Goal: Task Accomplishment & Management: Use online tool/utility

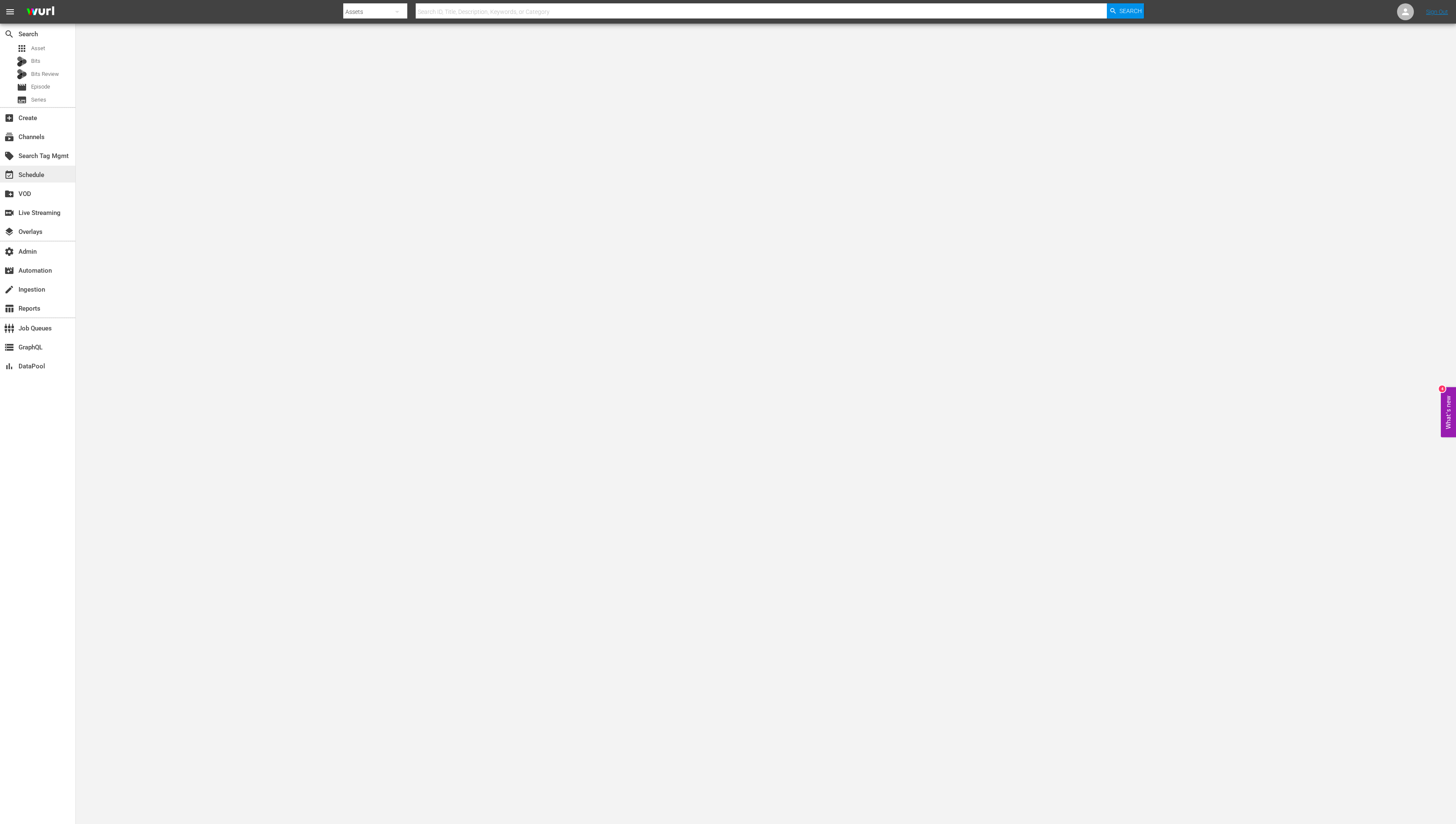
click at [32, 172] on div "event_available Schedule" at bounding box center [23, 174] width 47 height 7
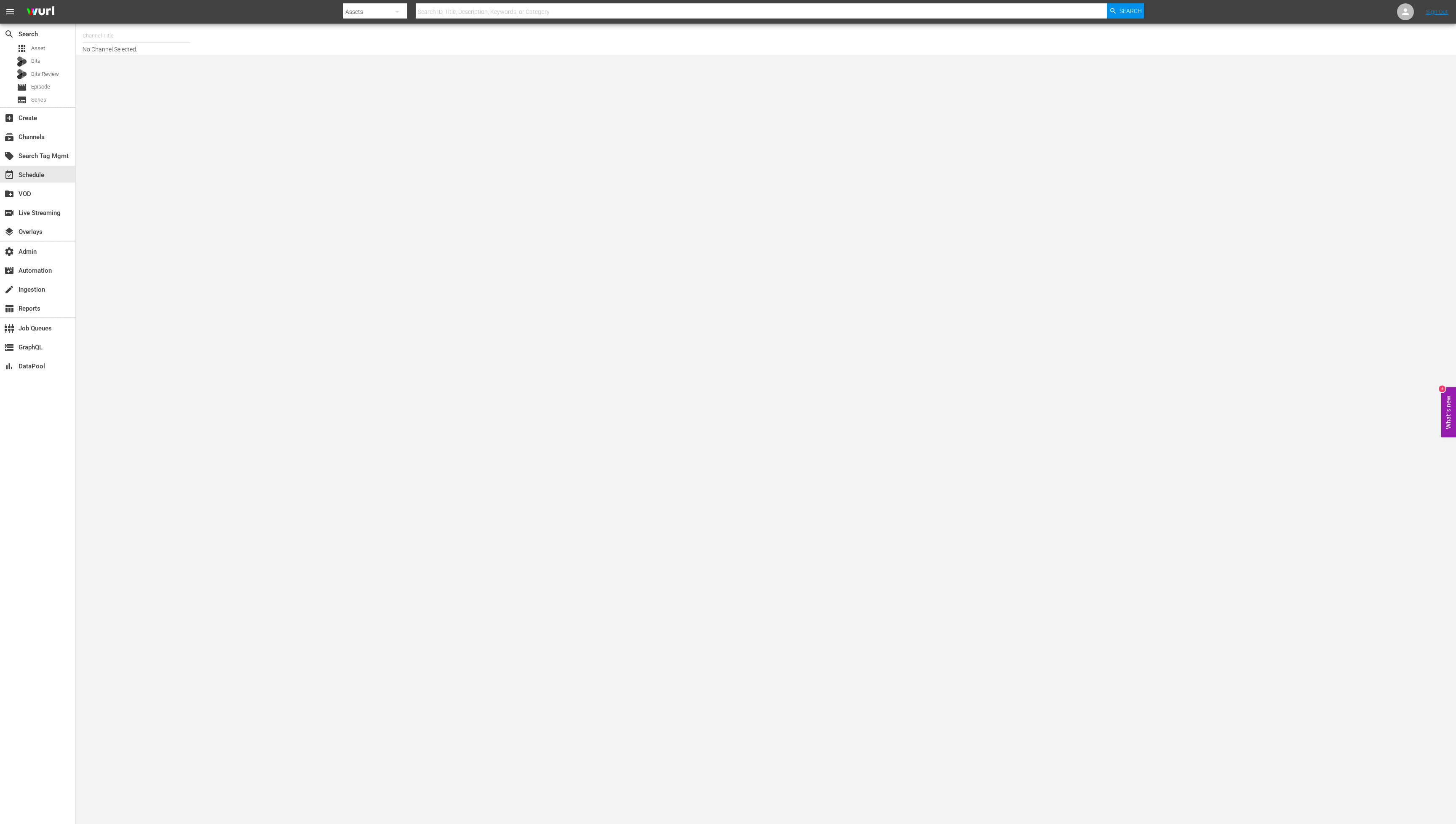
click at [111, 33] on input "text" at bounding box center [136, 36] width 108 height 21
click at [127, 65] on div "Glewed TV (683 - glewedtv_4)" at bounding box center [199, 59] width 218 height 21
type input "Glewed TV (683 - glewedtv_4)"
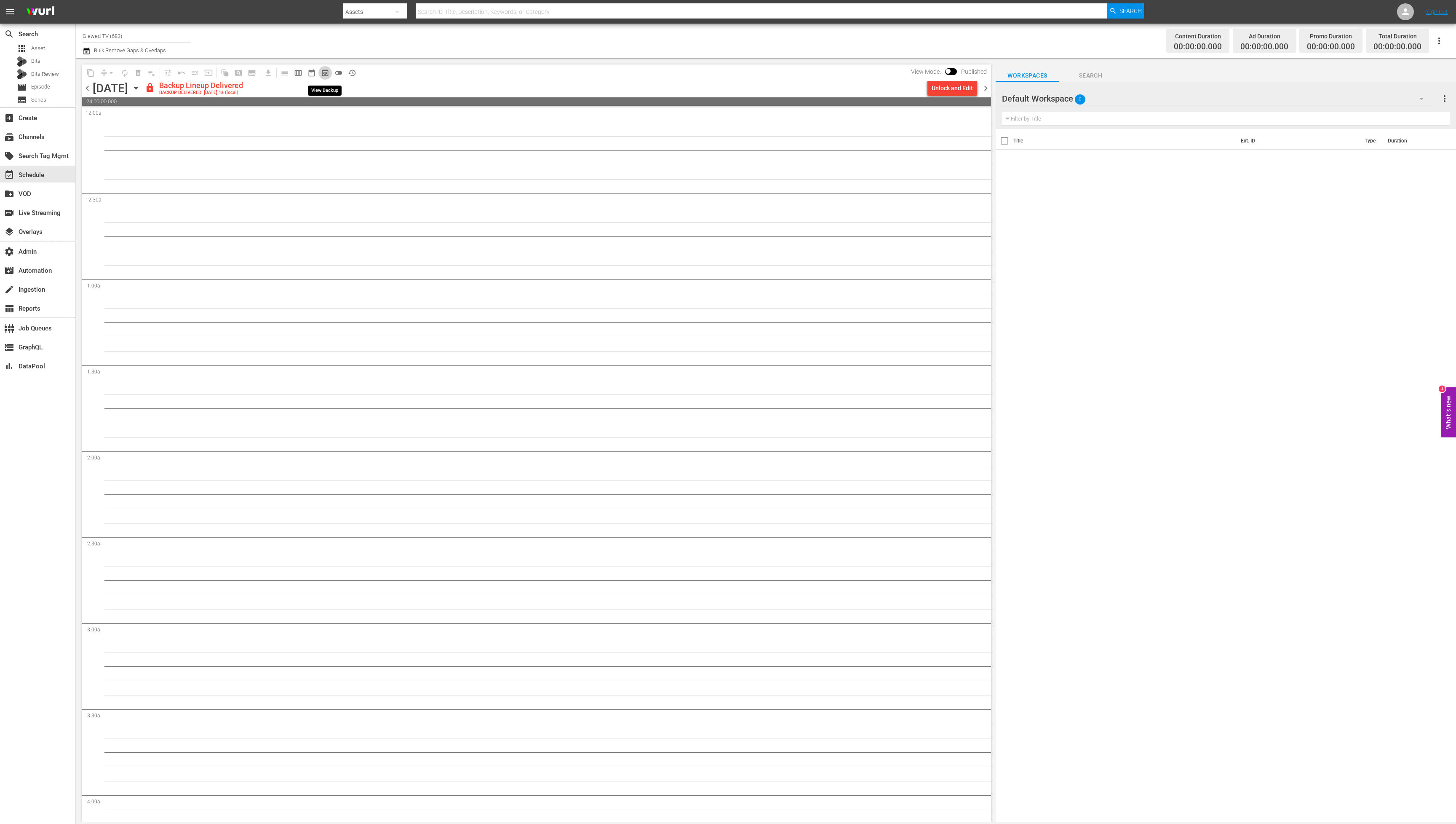
click at [326, 75] on span "preview_outlined" at bounding box center [325, 73] width 8 height 8
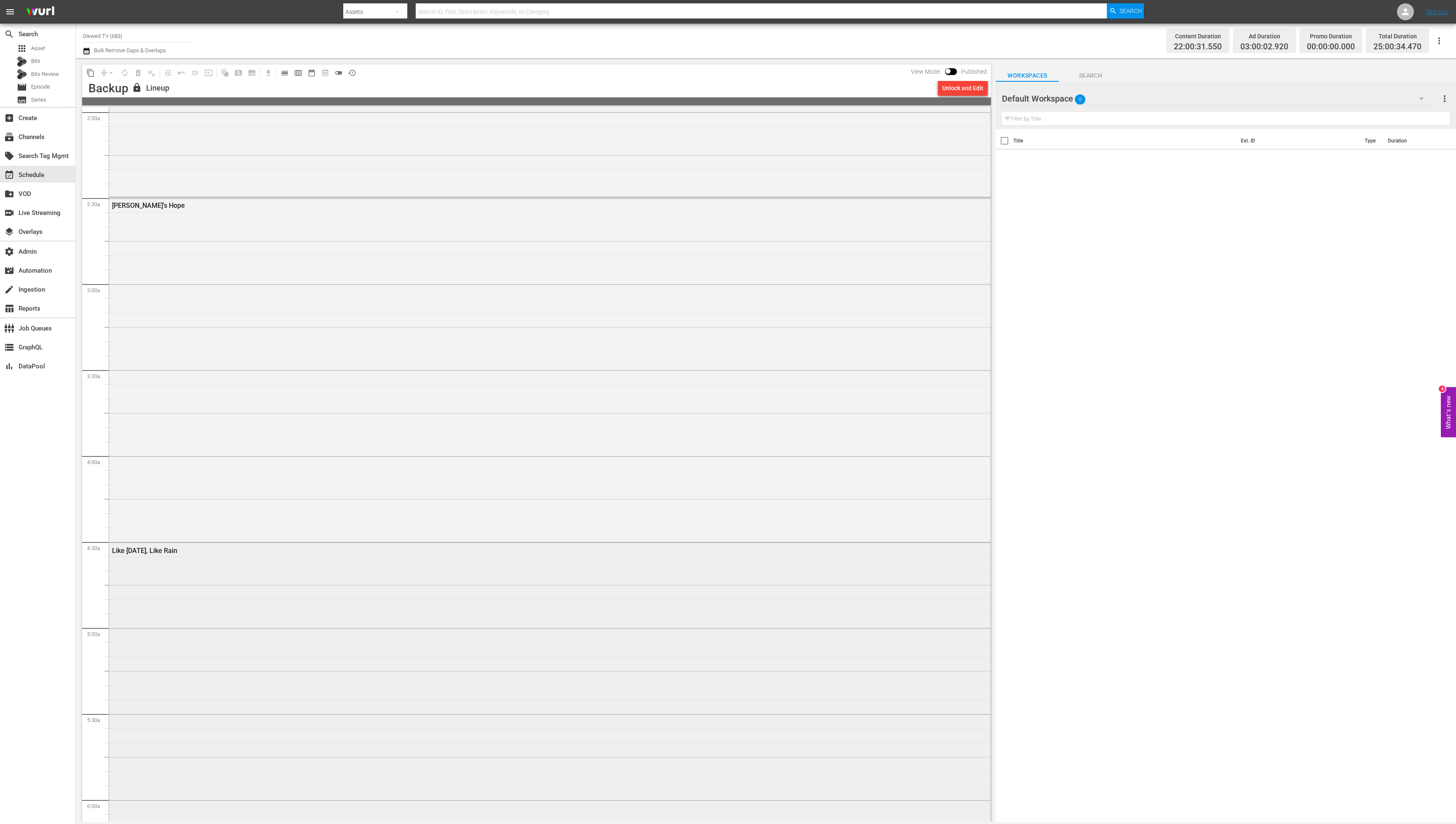
scroll to position [392, 0]
click at [343, 452] on div "[PERSON_NAME]'s Hope" at bounding box center [550, 315] width 882 height 342
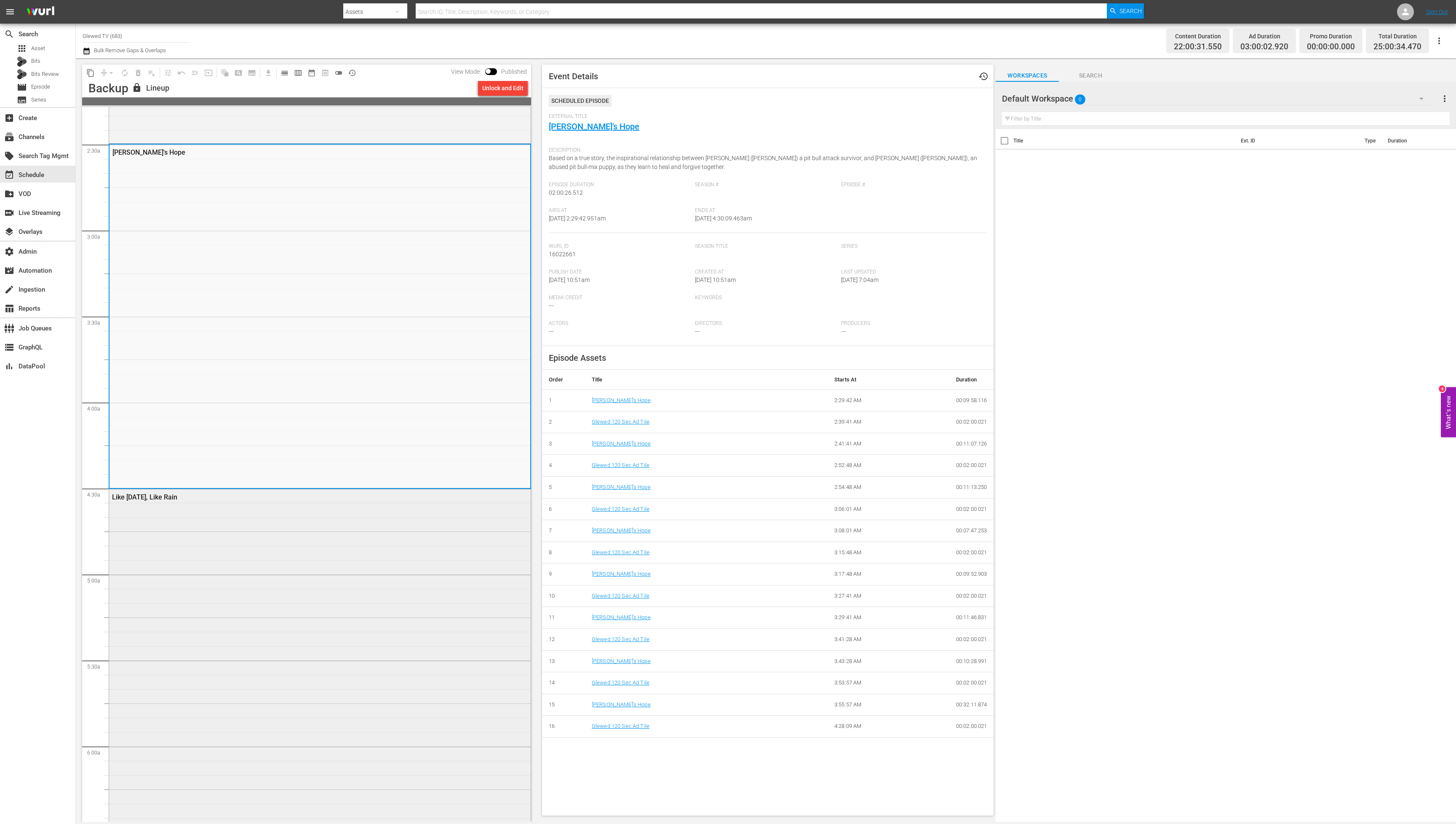
click at [336, 582] on div "Like [DATE], Like Rain" at bounding box center [319, 660] width 421 height 342
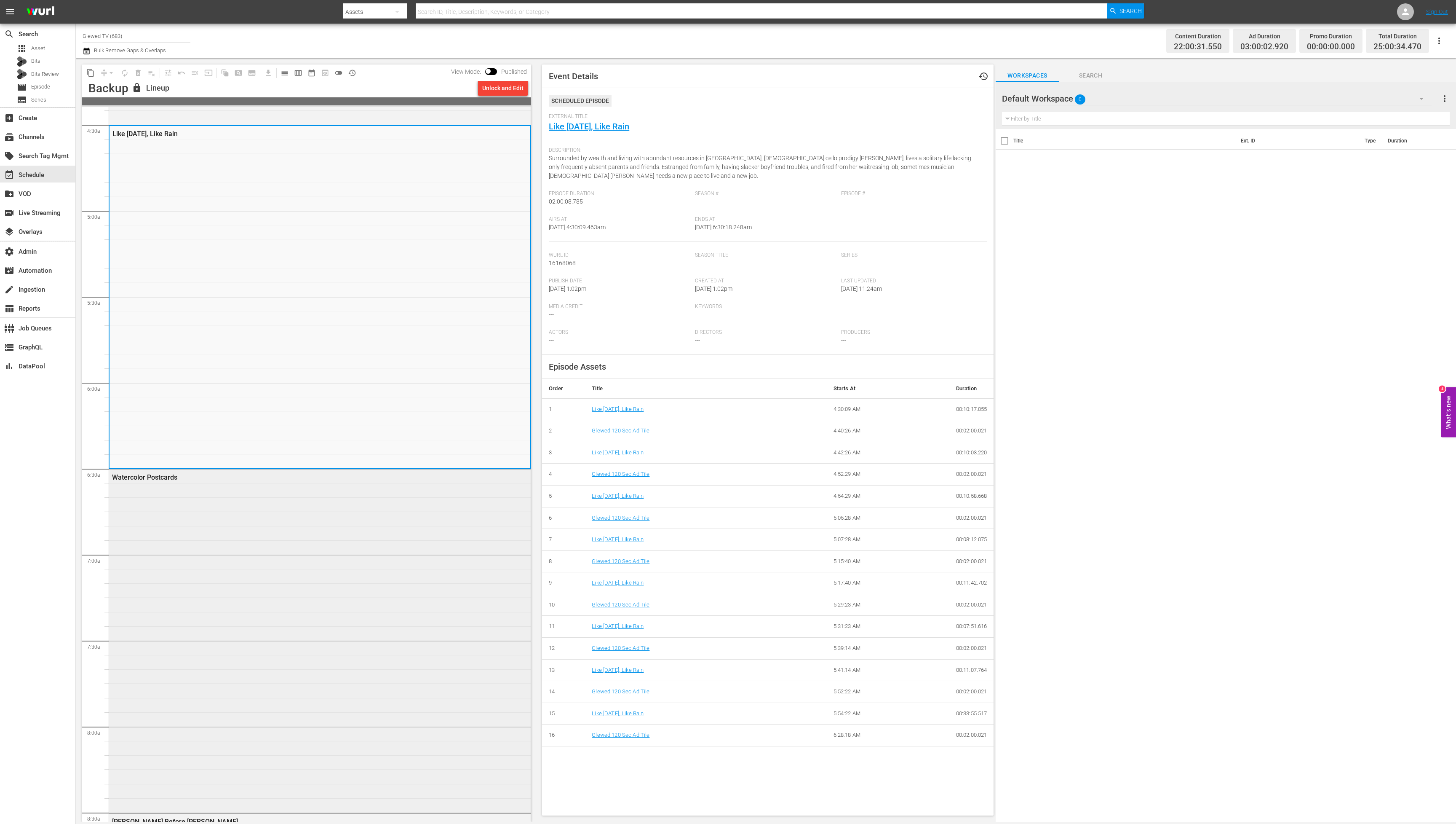
scroll to position [818, 0]
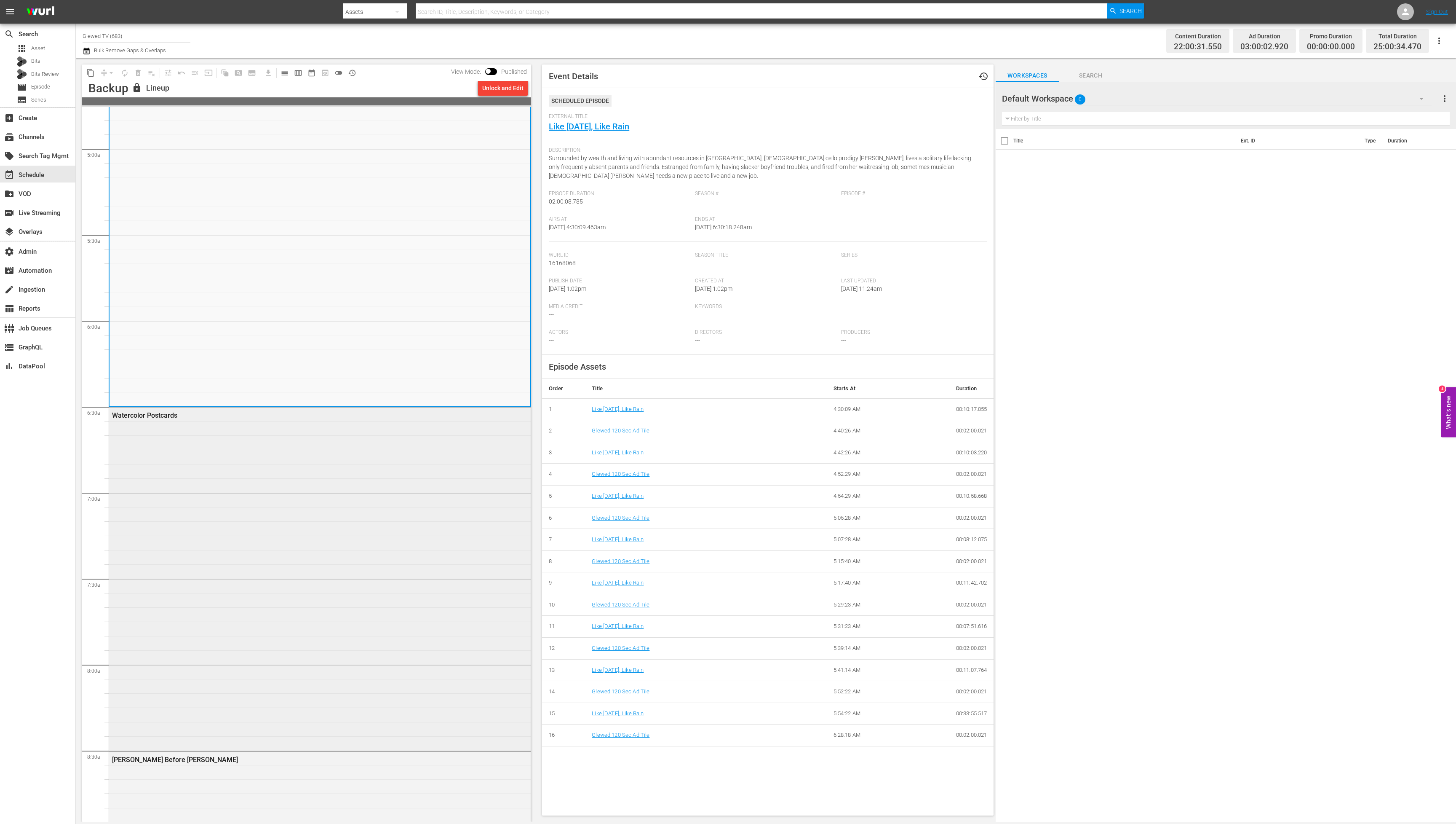
click at [331, 602] on div "Watercolor Postcards" at bounding box center [319, 578] width 421 height 342
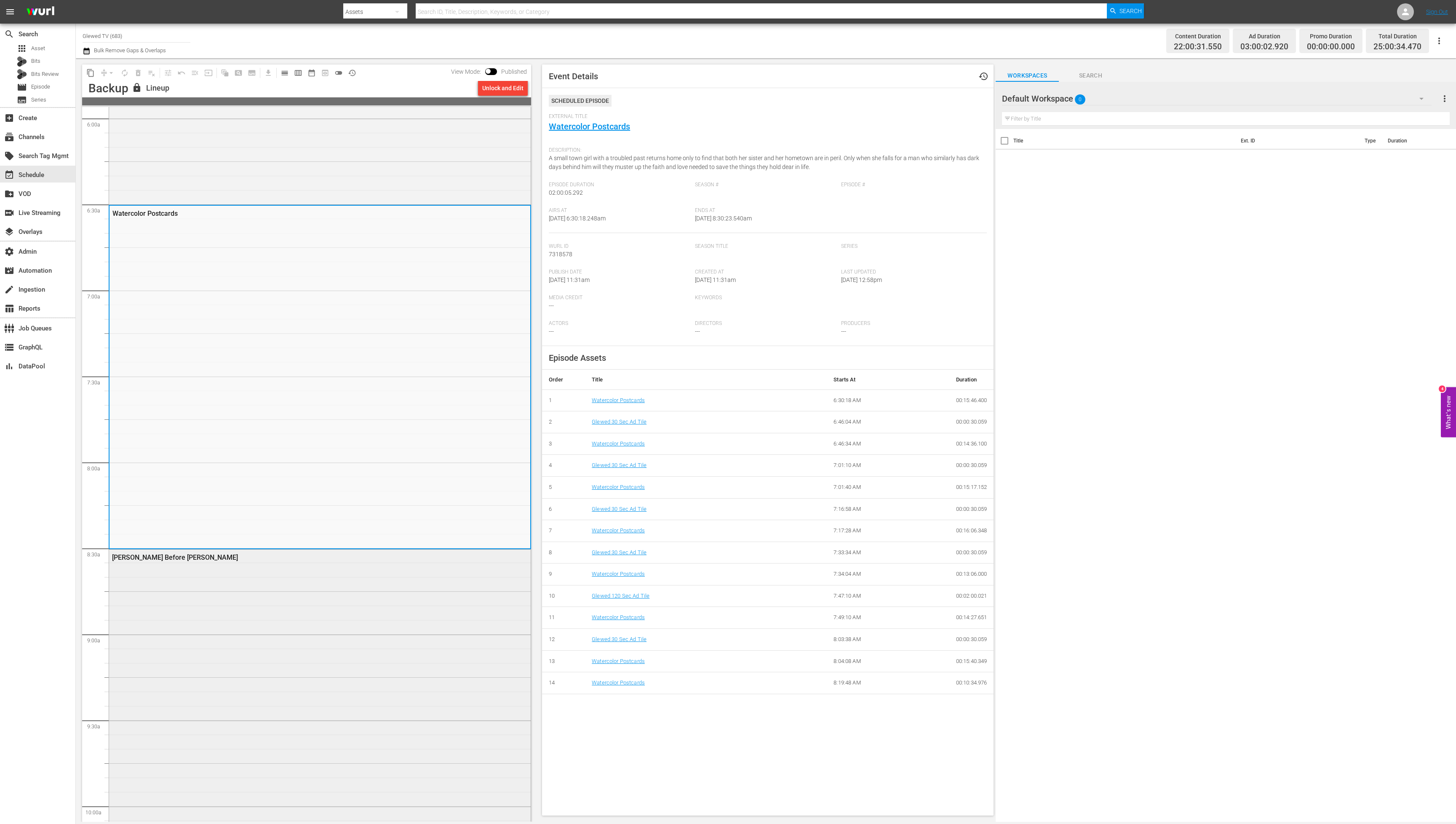
scroll to position [1030, 0]
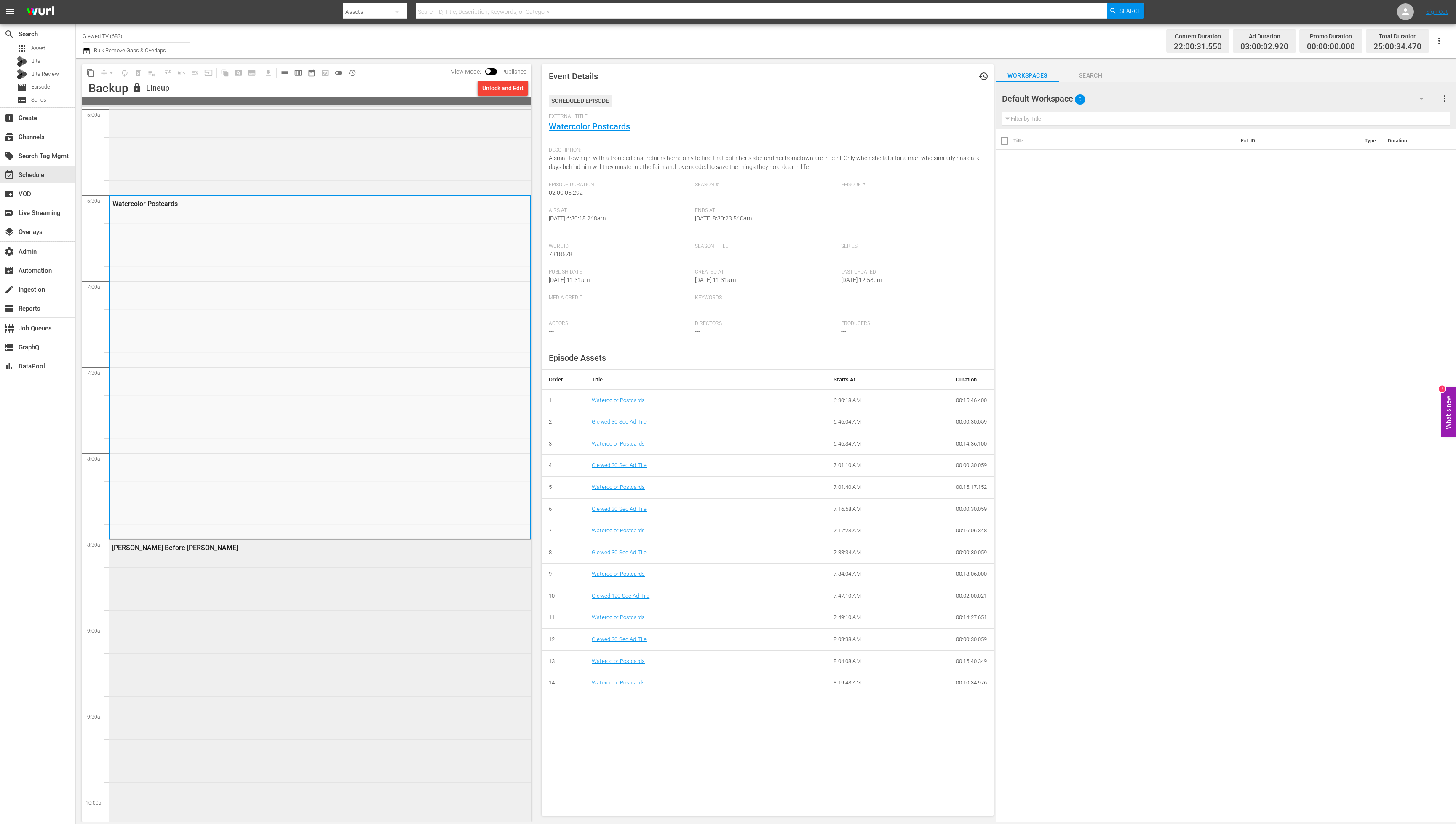
click at [332, 615] on div "[PERSON_NAME] Before [PERSON_NAME]" at bounding box center [319, 710] width 421 height 342
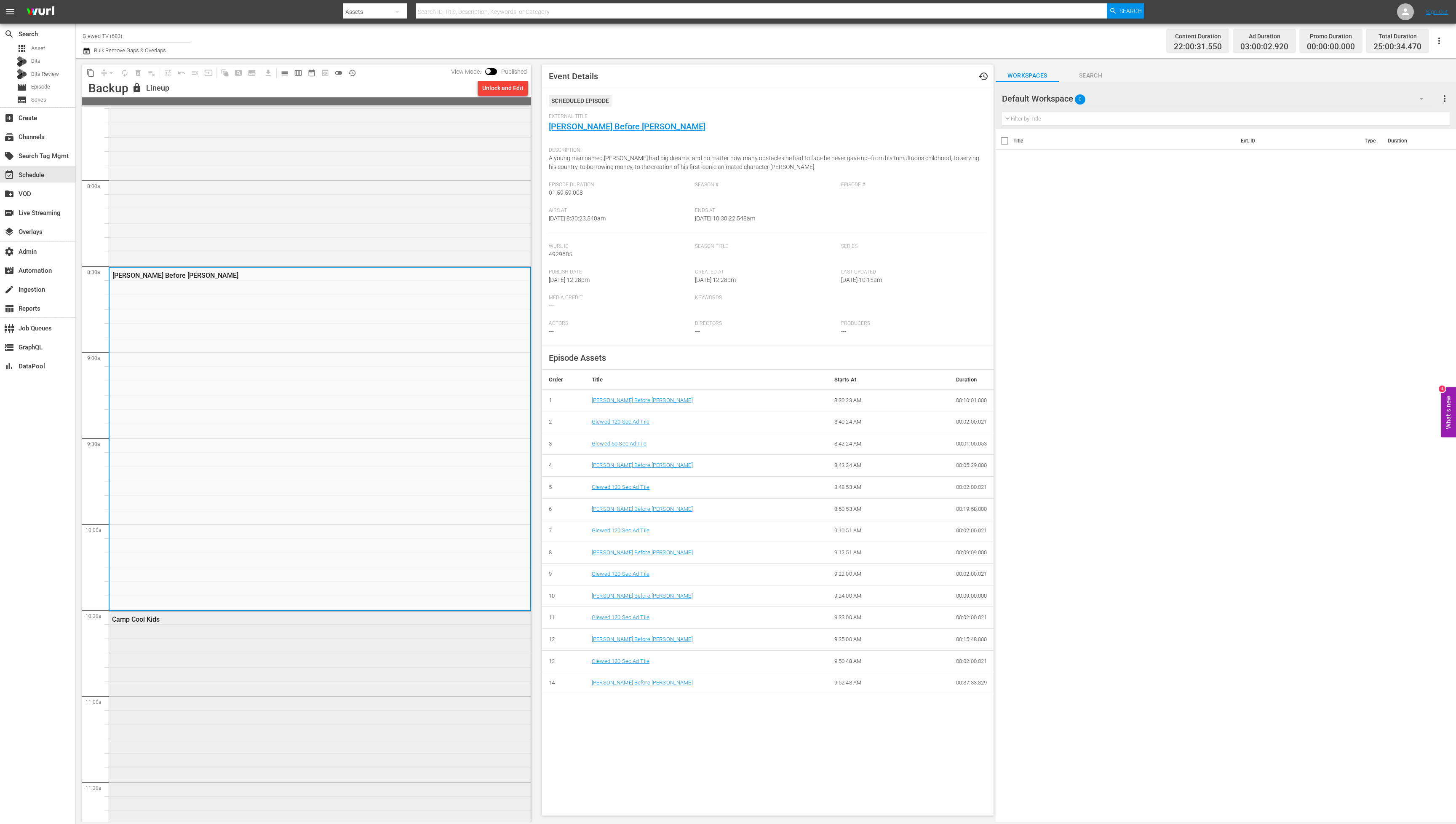
scroll to position [1312, 0]
click at [328, 664] on div "Camp Cool Kids" at bounding box center [319, 773] width 421 height 341
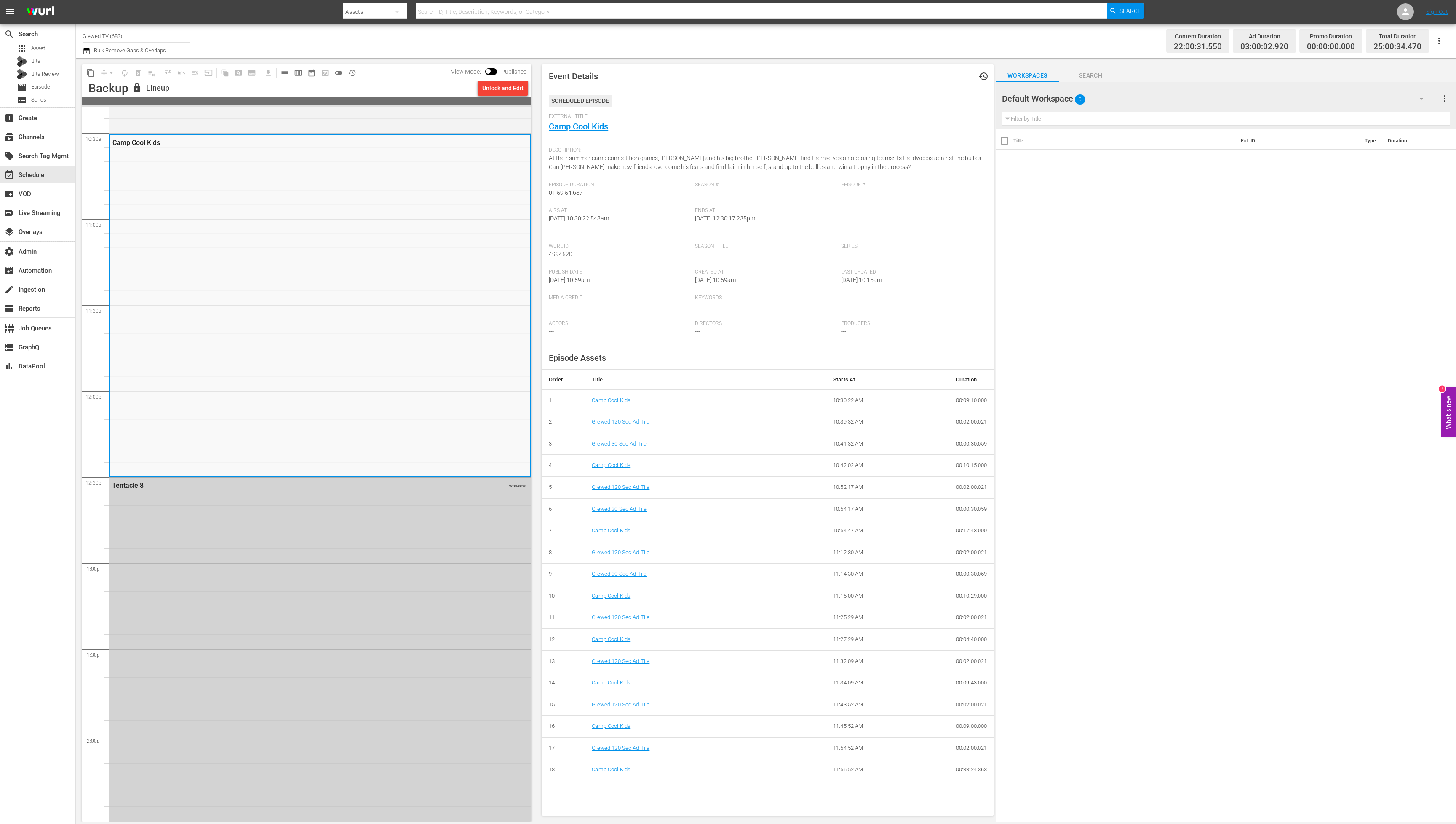
scroll to position [1914, 0]
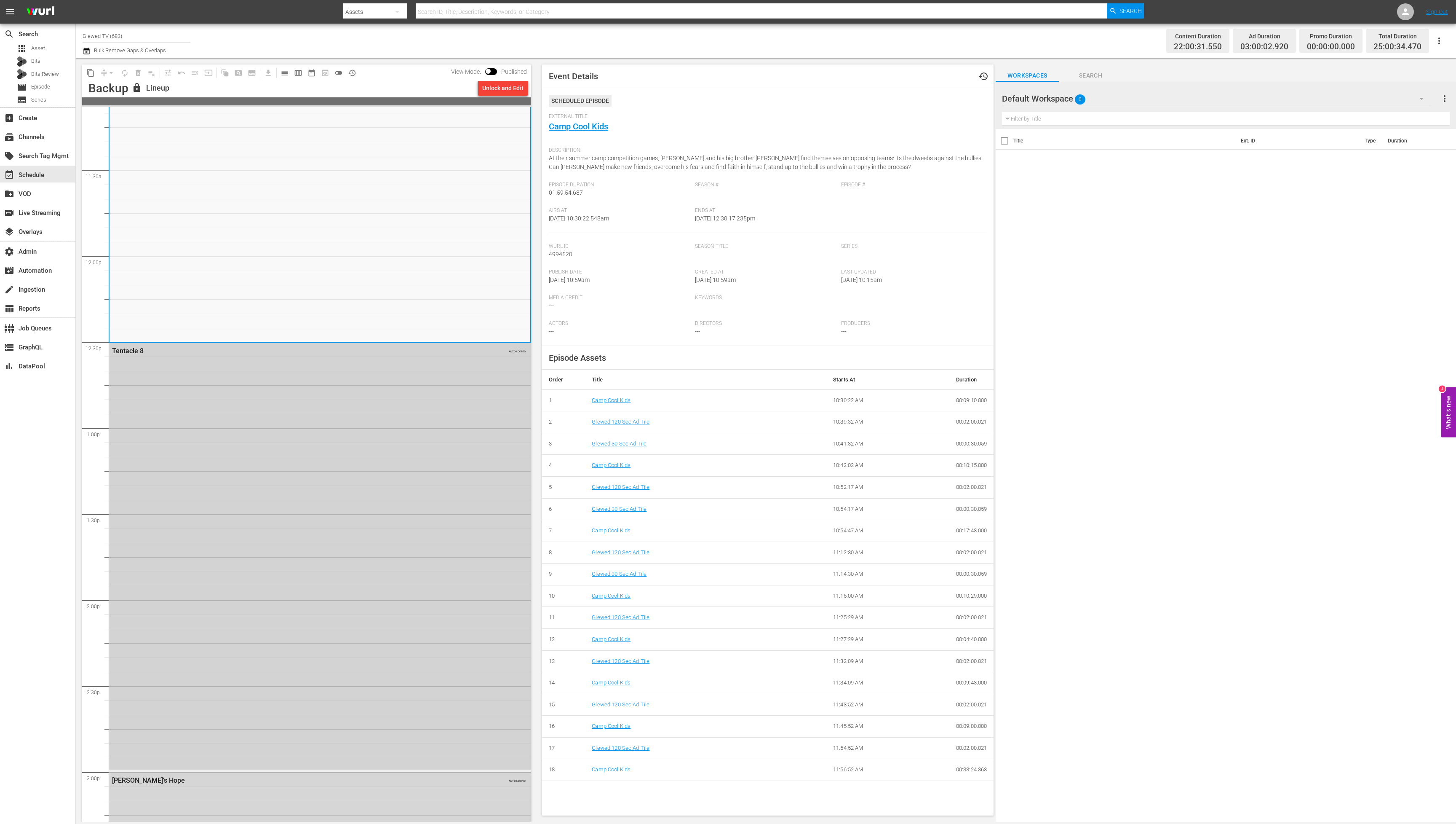
click at [339, 633] on div "Tentacle 8 AUTO-LOOPED" at bounding box center [319, 556] width 421 height 427
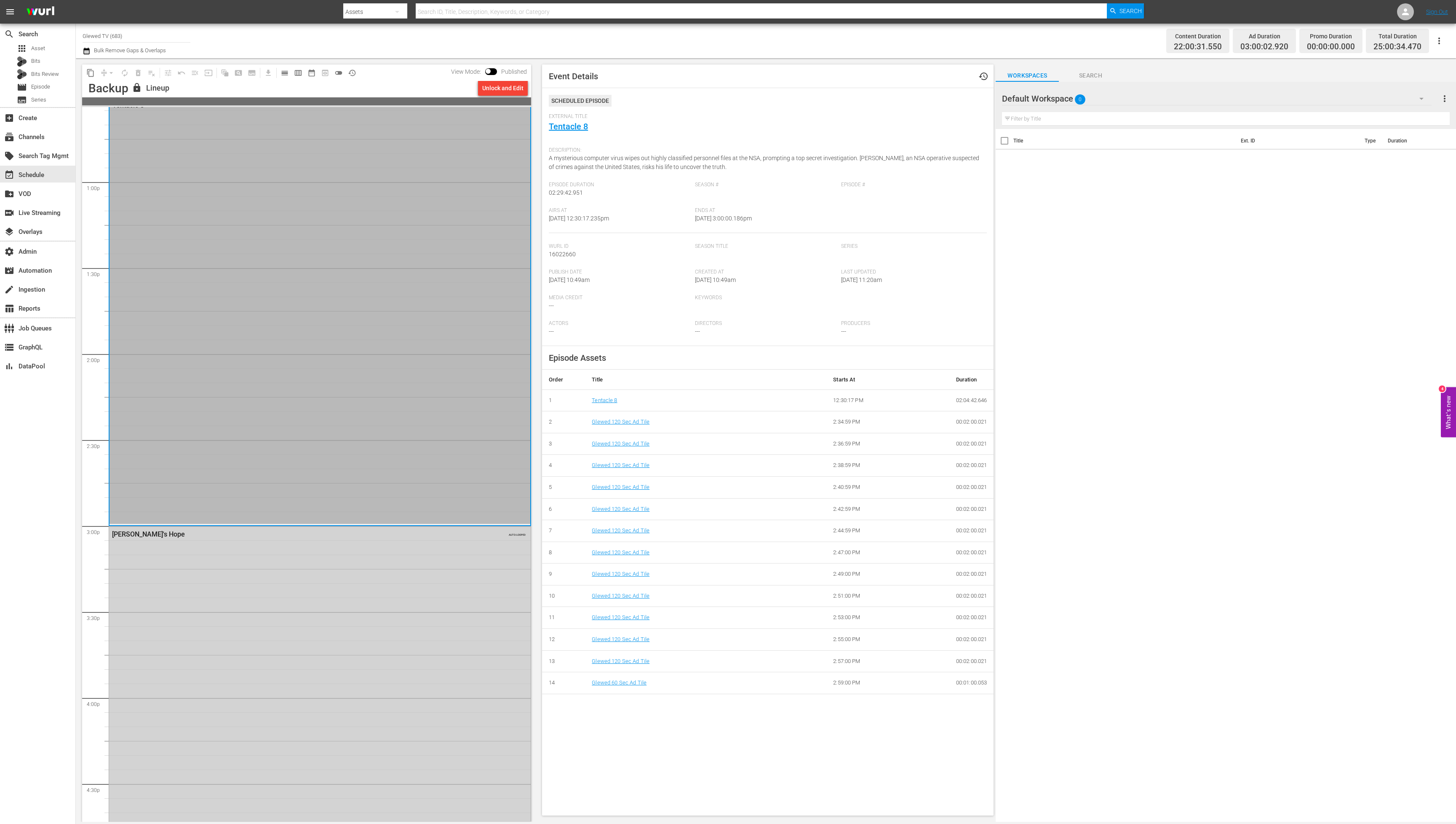
scroll to position [2181, 0]
click at [340, 643] on div "[PERSON_NAME]'s Hope AUTO-LOOPED" at bounding box center [319, 677] width 421 height 342
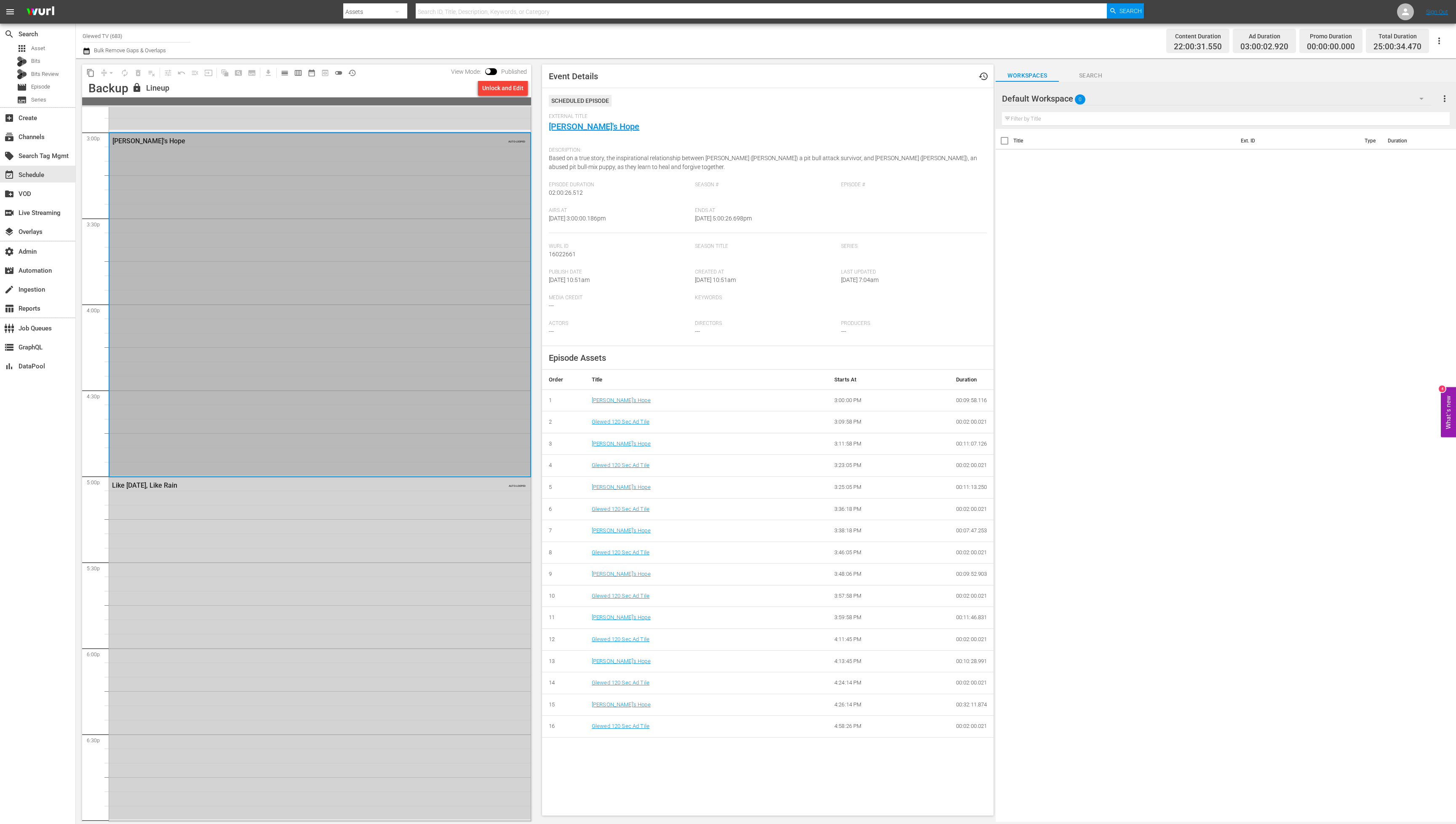
scroll to position [2596, 0]
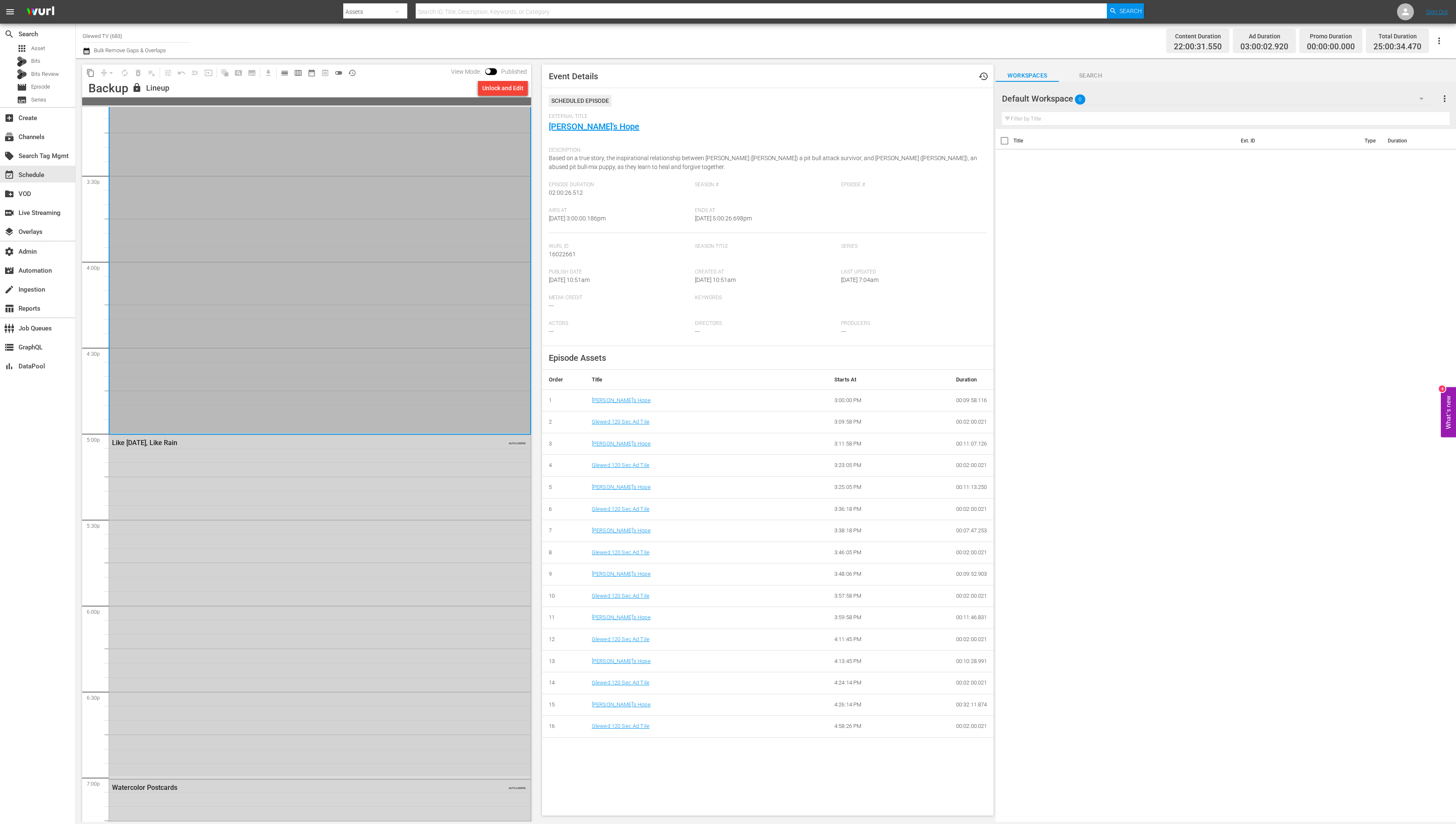
click at [359, 572] on div "Like [DATE], Like Rain AUTO-LOOPED" at bounding box center [319, 606] width 421 height 342
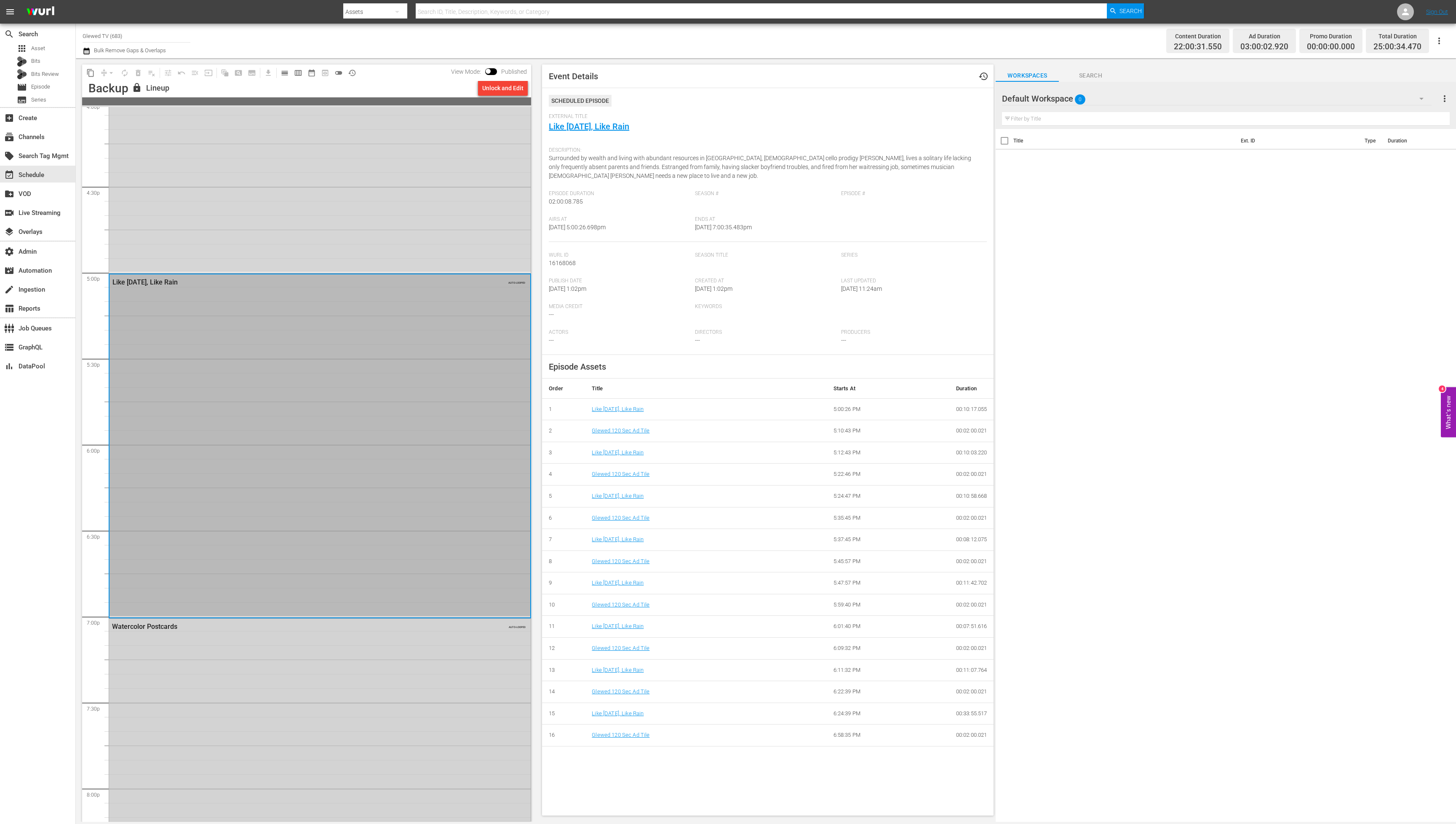
scroll to position [2818, 0]
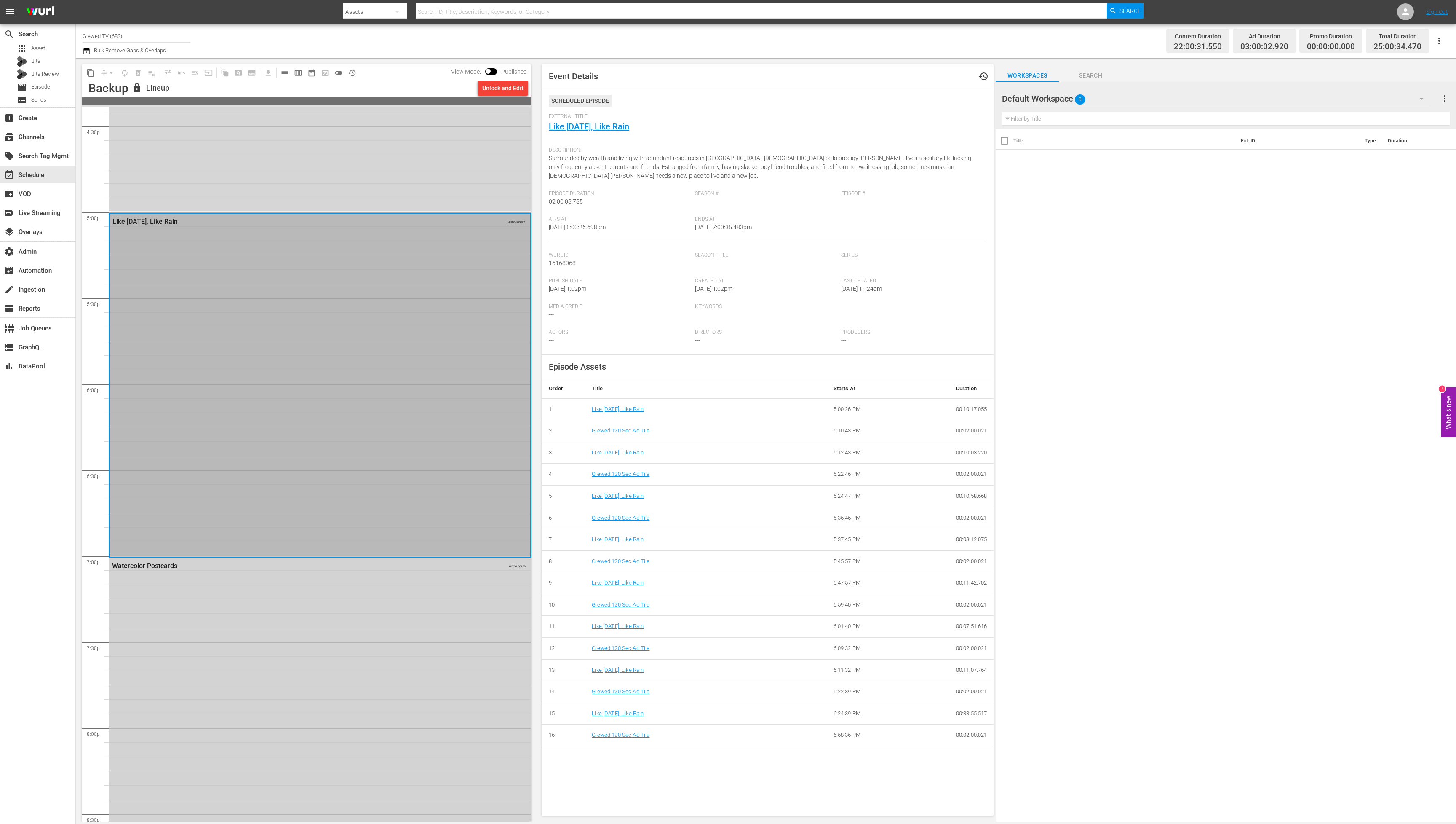
click at [342, 625] on div "Watercolor Postcards AUTO-LOOPED" at bounding box center [319, 729] width 421 height 342
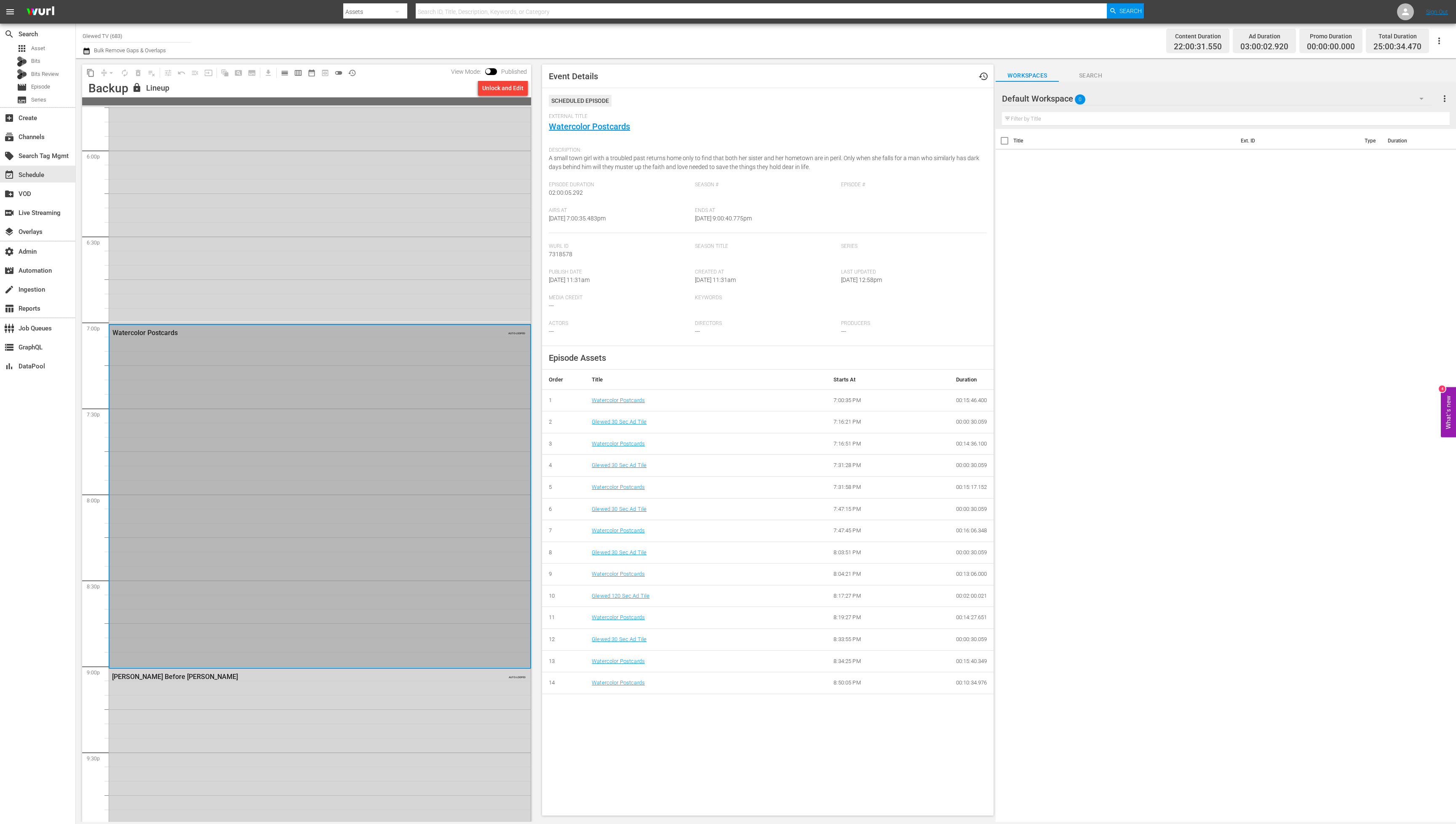
scroll to position [3126, 0]
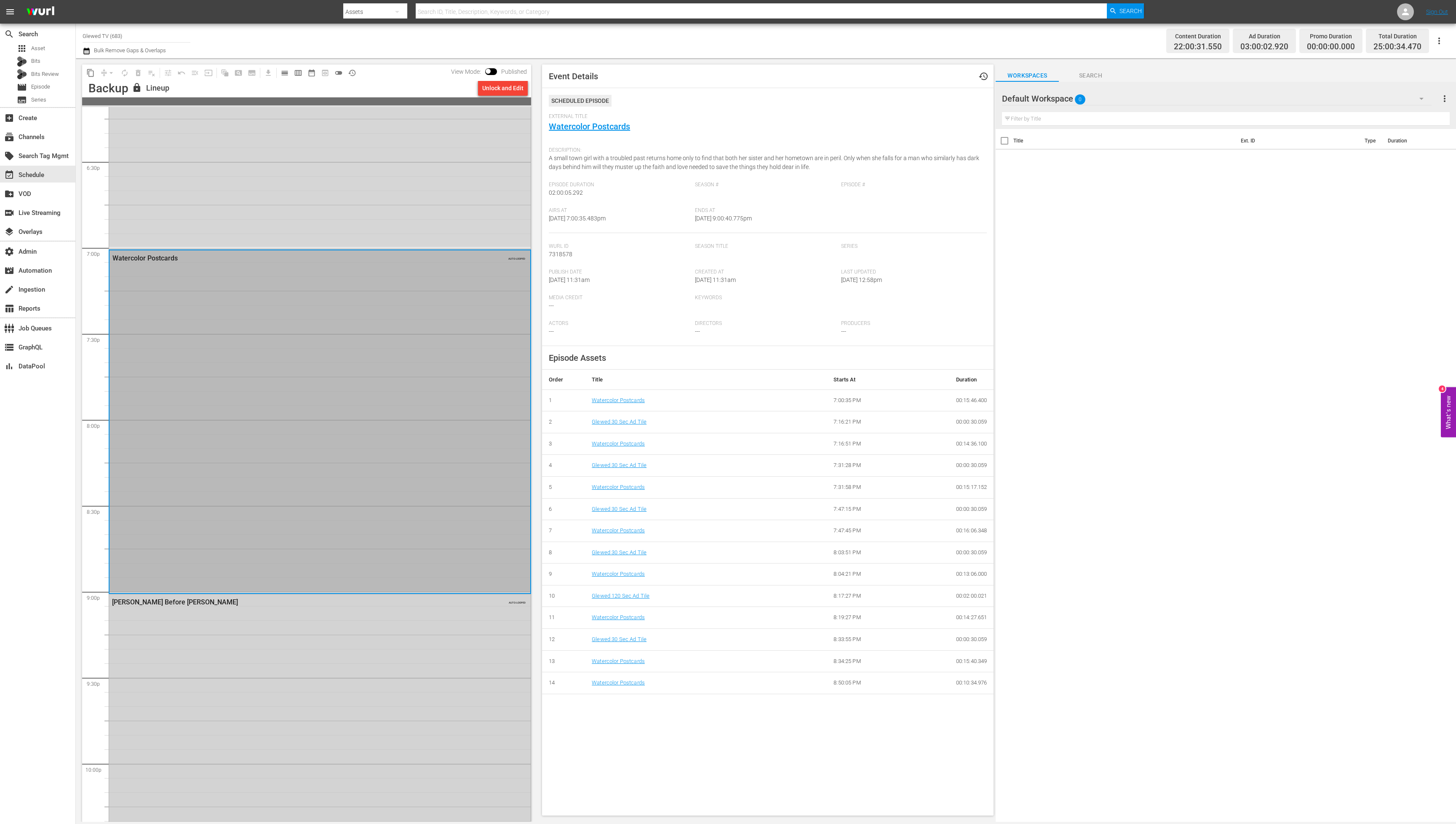
click at [330, 650] on div "[PERSON_NAME] Before Mickey AUTO-LOOPED" at bounding box center [319, 765] width 421 height 342
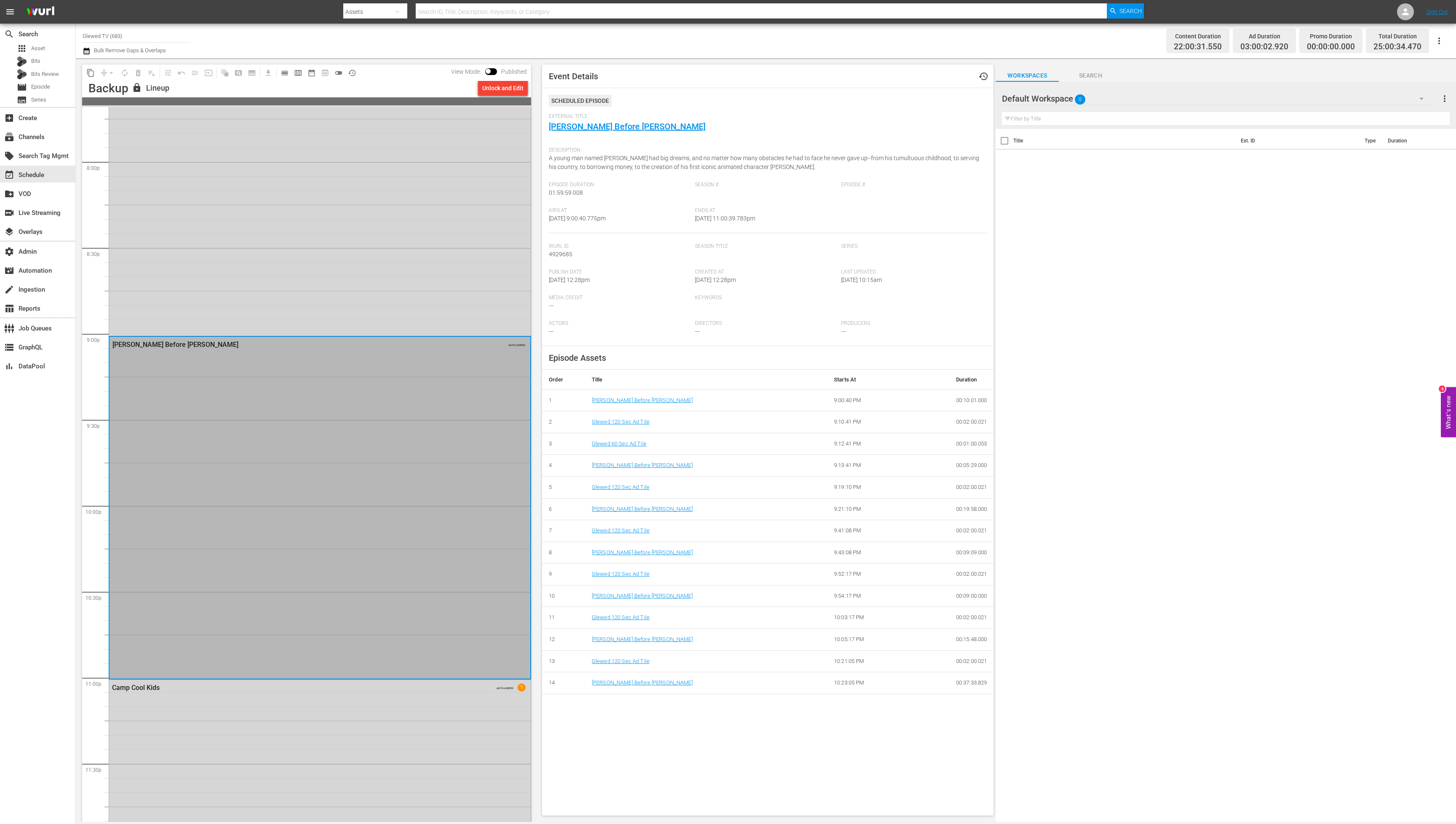
scroll to position [3585, 0]
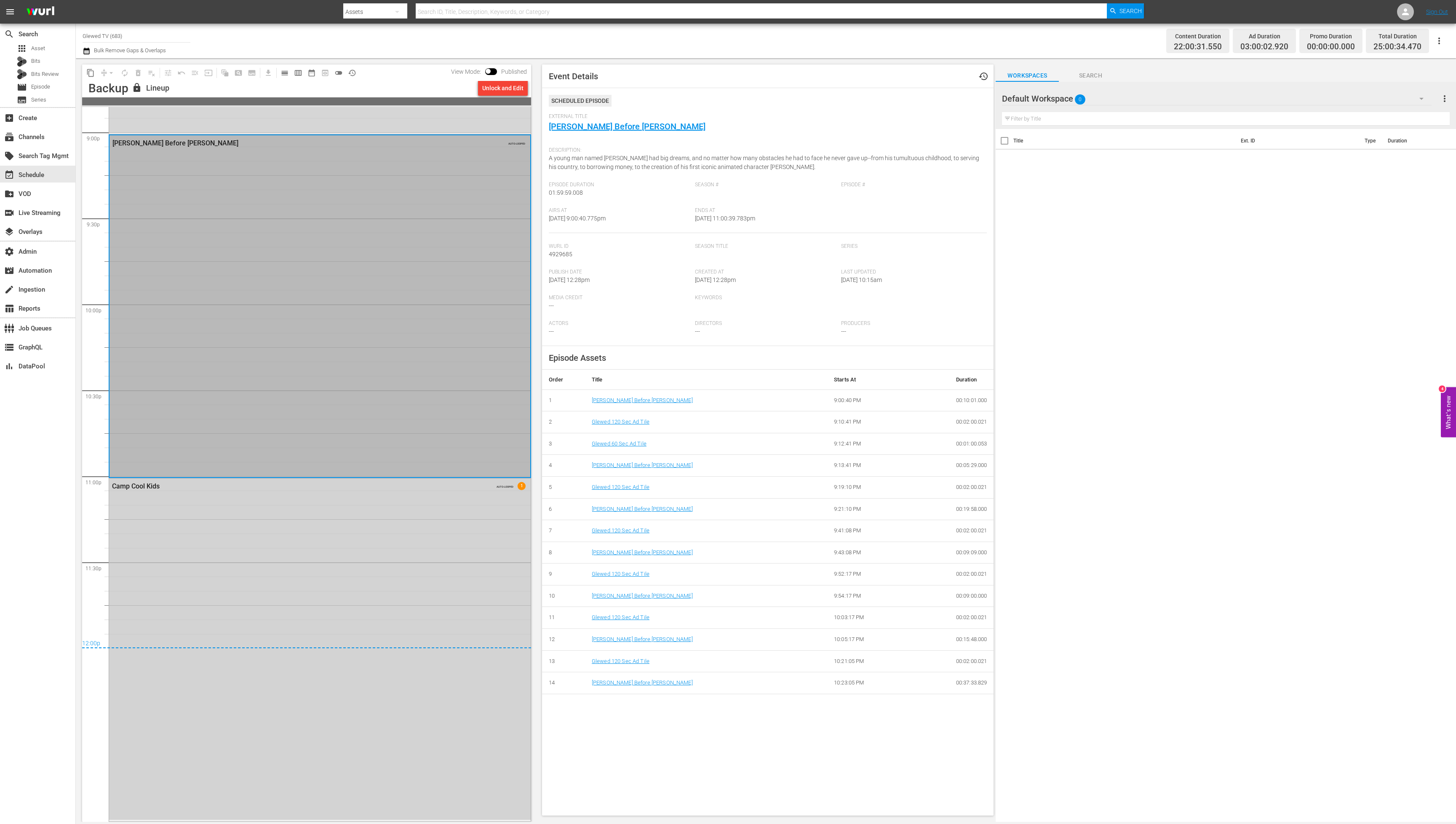
click at [328, 621] on div "Camp Cool Kids AUTO-LOOPED 1" at bounding box center [319, 648] width 421 height 341
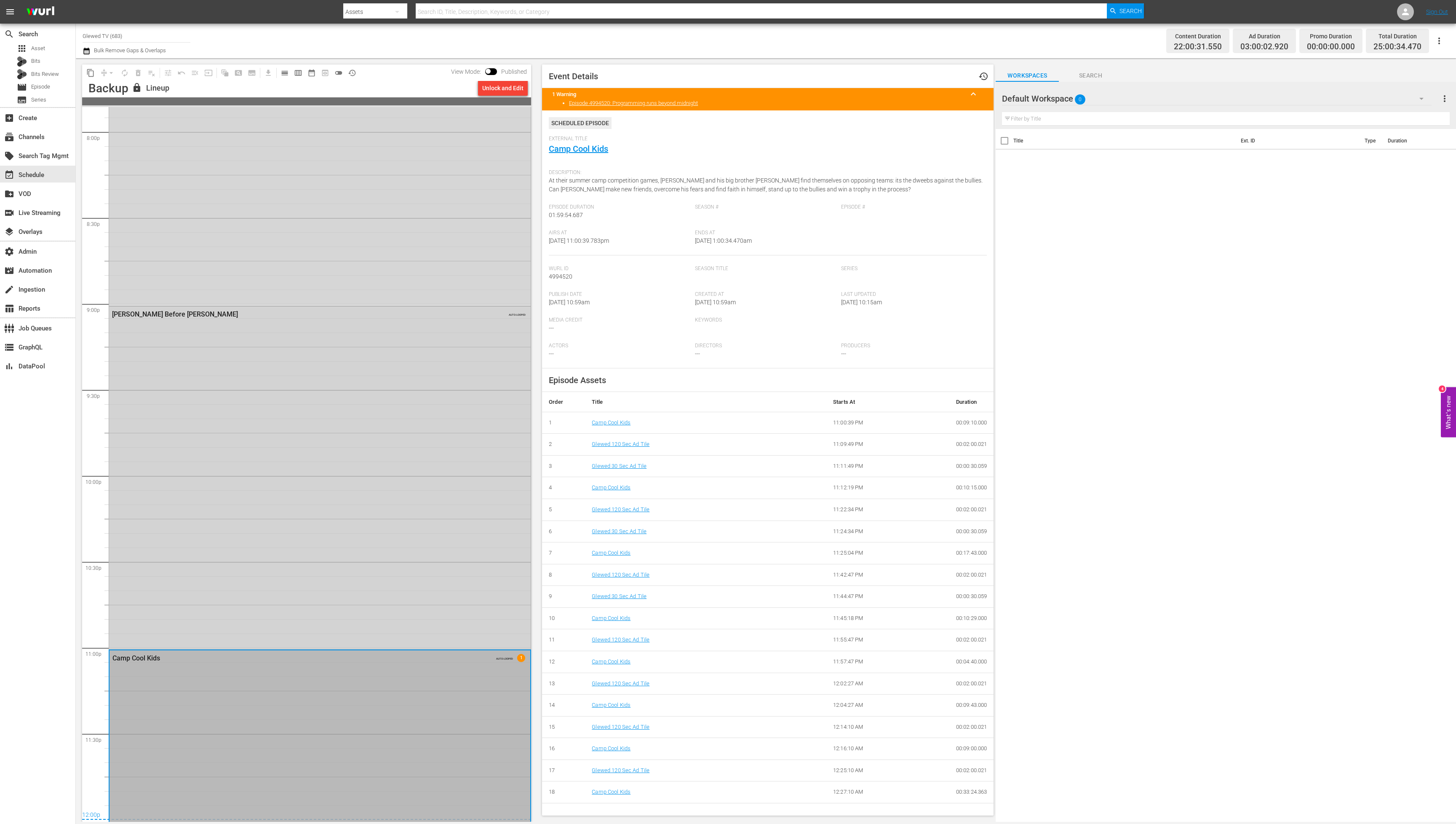
scroll to position [3329, 0]
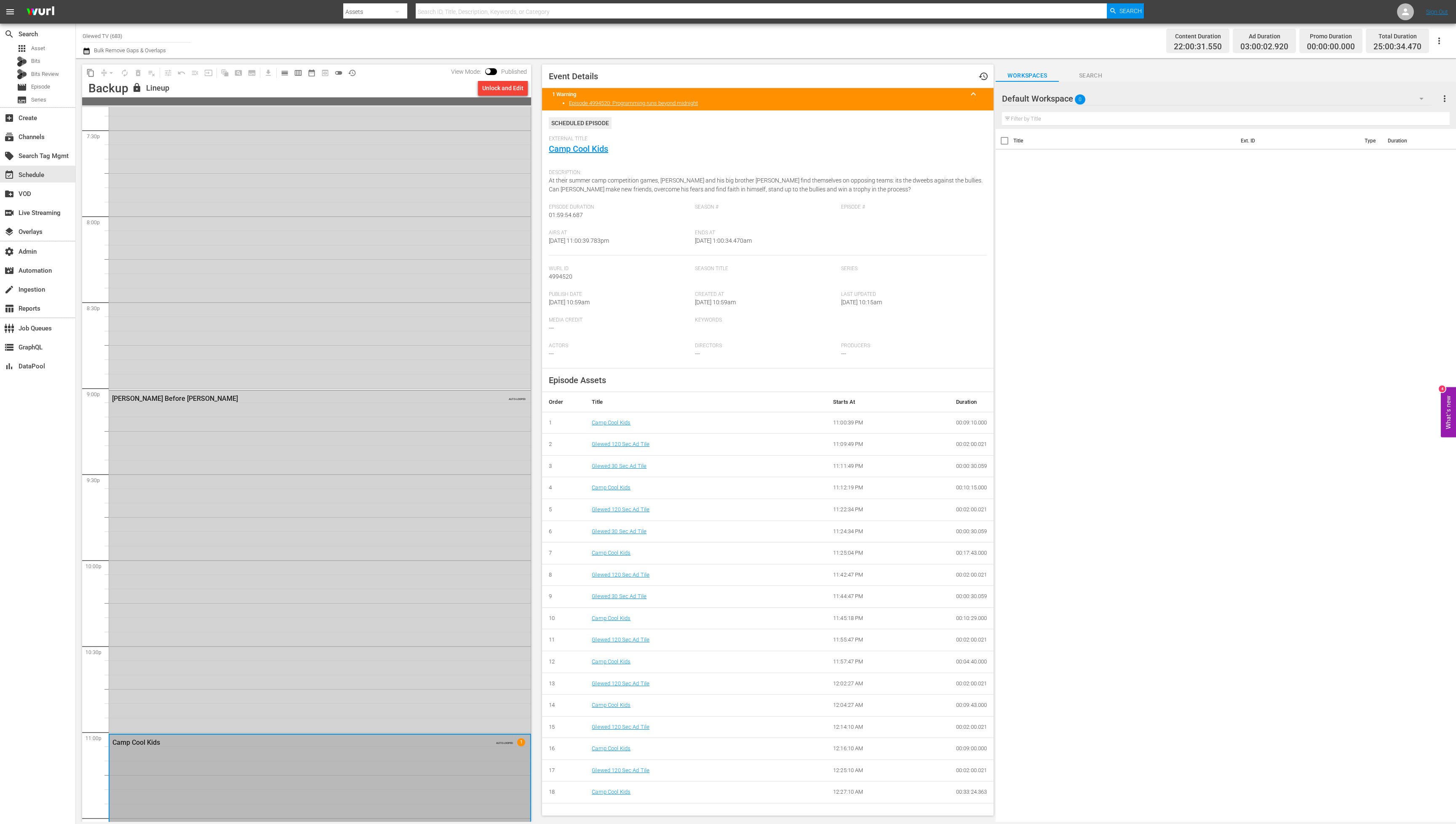
click at [328, 628] on div "[PERSON_NAME] Before Mickey AUTO-LOOPED" at bounding box center [319, 562] width 421 height 342
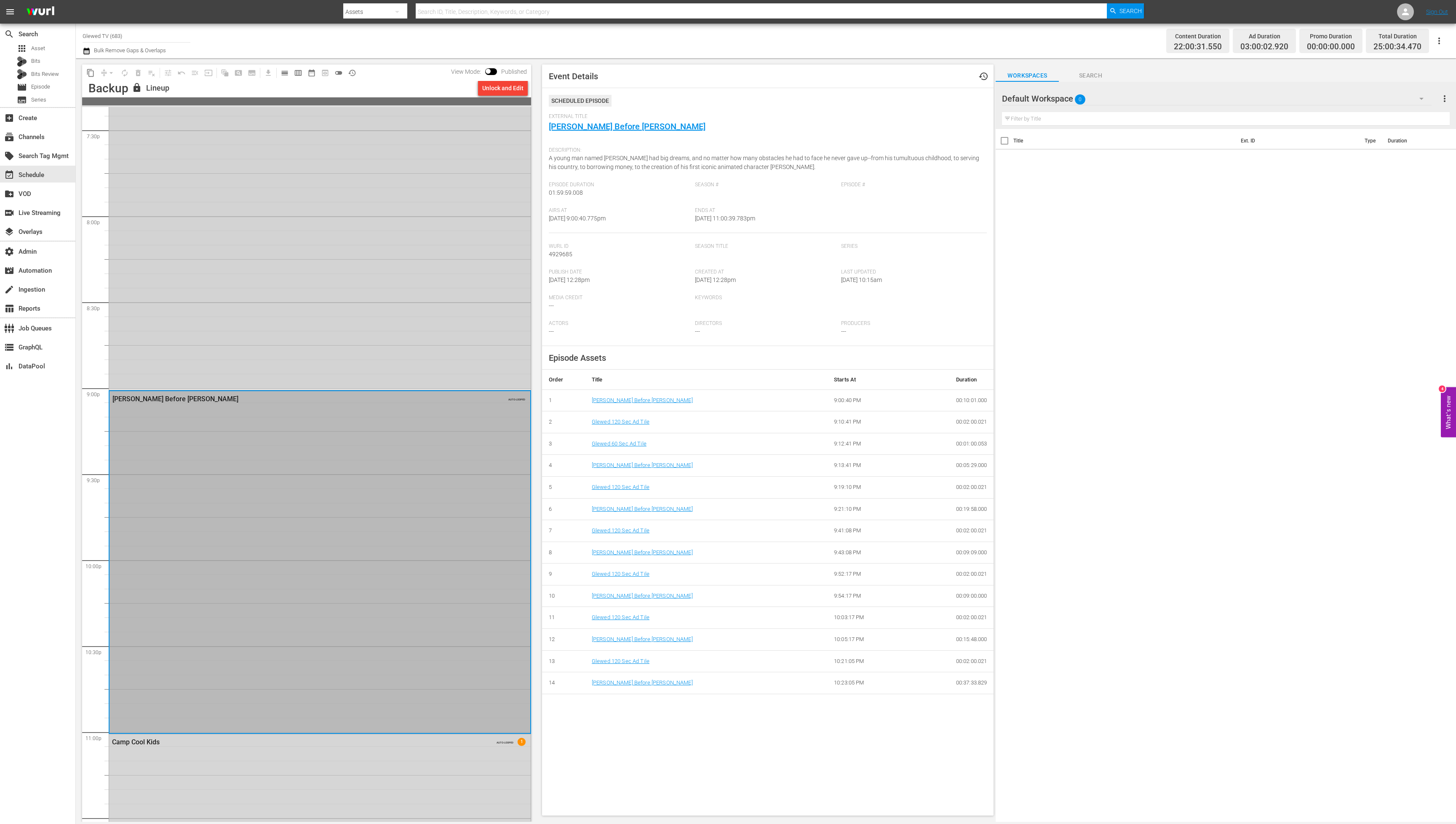
click at [344, 334] on div "Watercolor Postcards AUTO-LOOPED" at bounding box center [319, 217] width 421 height 342
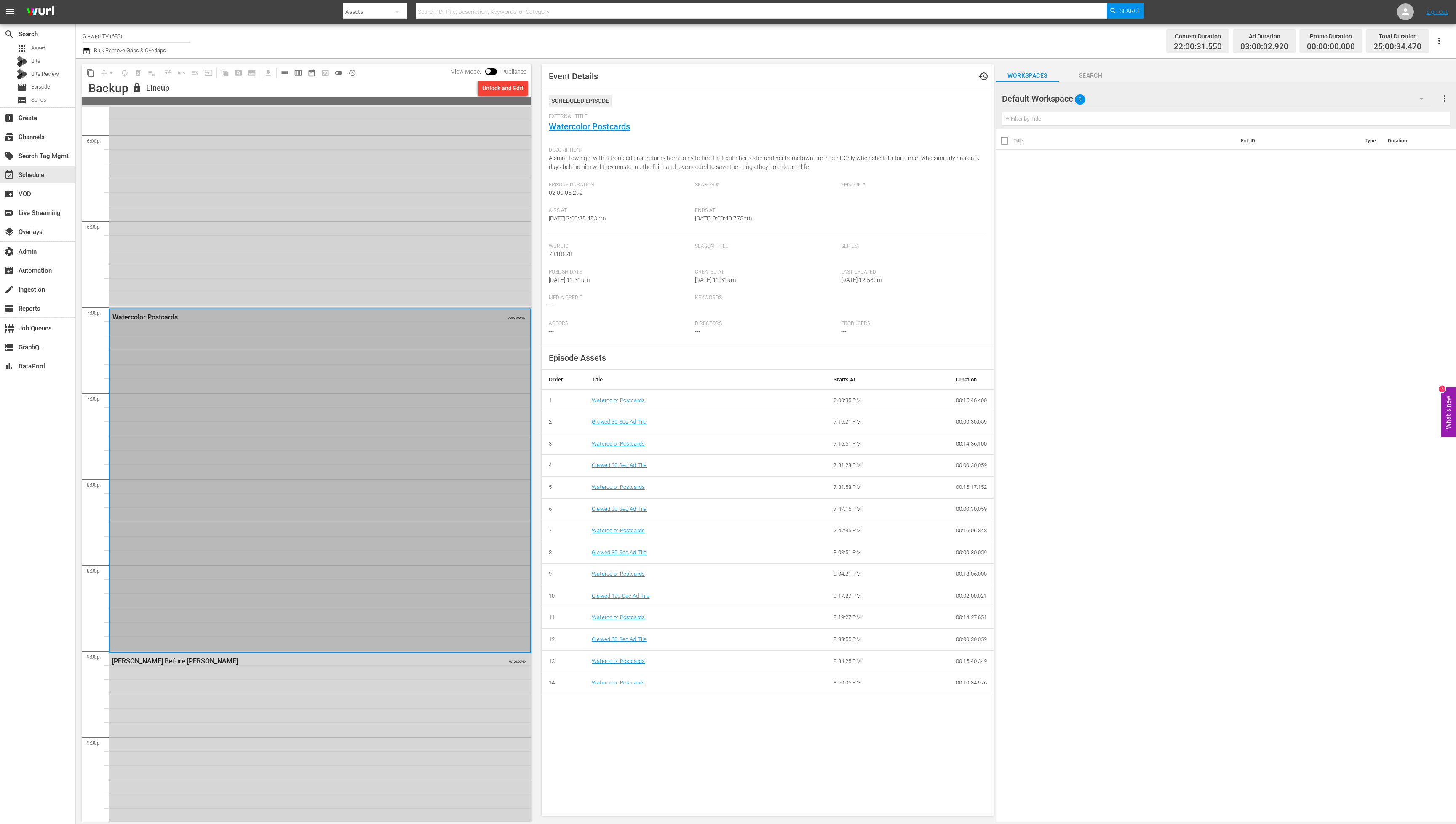
scroll to position [3061, 0]
click at [308, 241] on div "Like [DATE], Like Rain AUTO-LOOPED" at bounding box center [319, 141] width 421 height 342
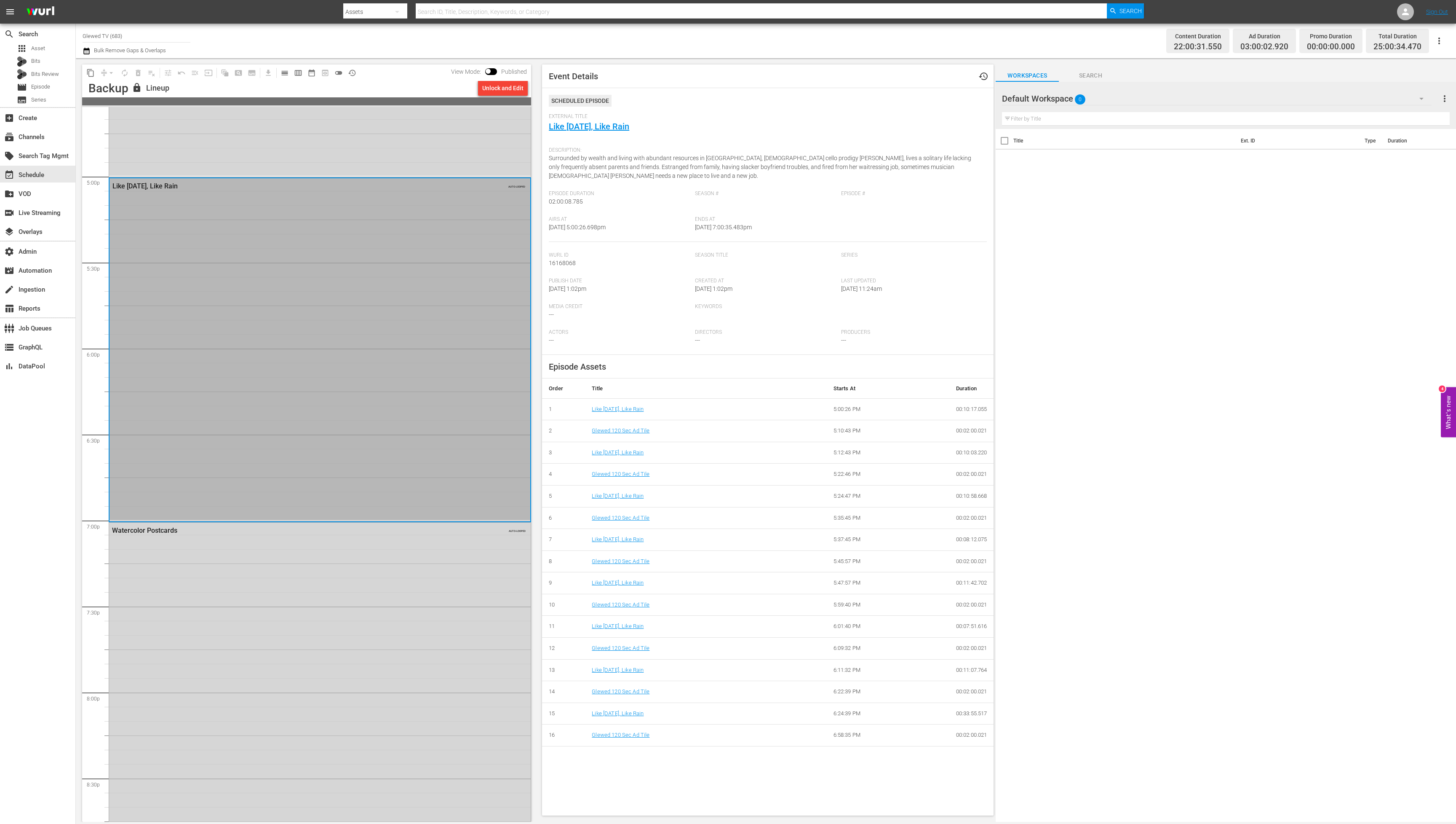
scroll to position [2773, 0]
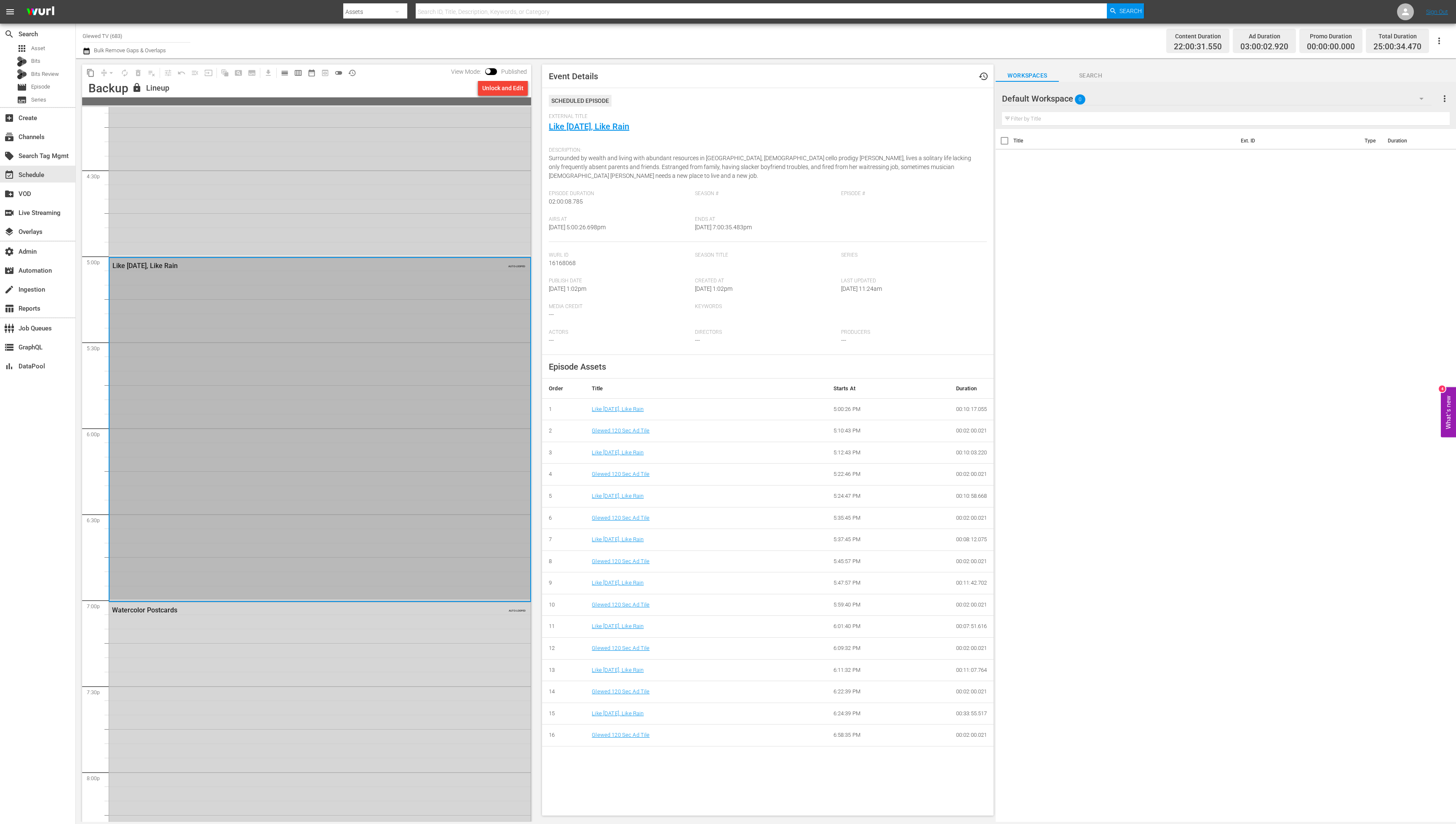
click at [314, 175] on div "[PERSON_NAME]'s Hope AUTO-LOOPED" at bounding box center [319, 84] width 421 height 342
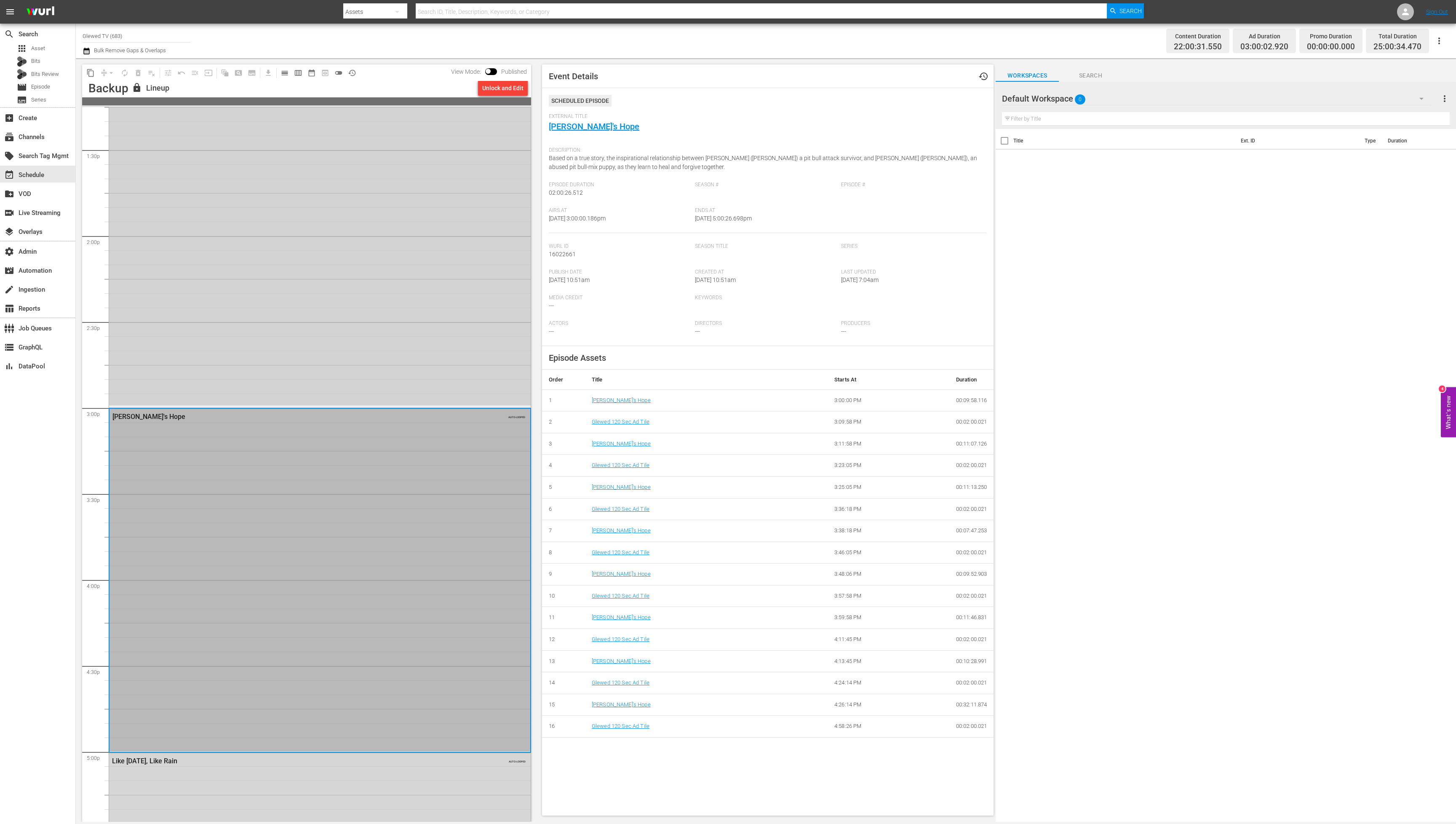
scroll to position [2276, 0]
click at [307, 254] on div "Tentacle 8 AUTO-LOOPED" at bounding box center [319, 194] width 421 height 427
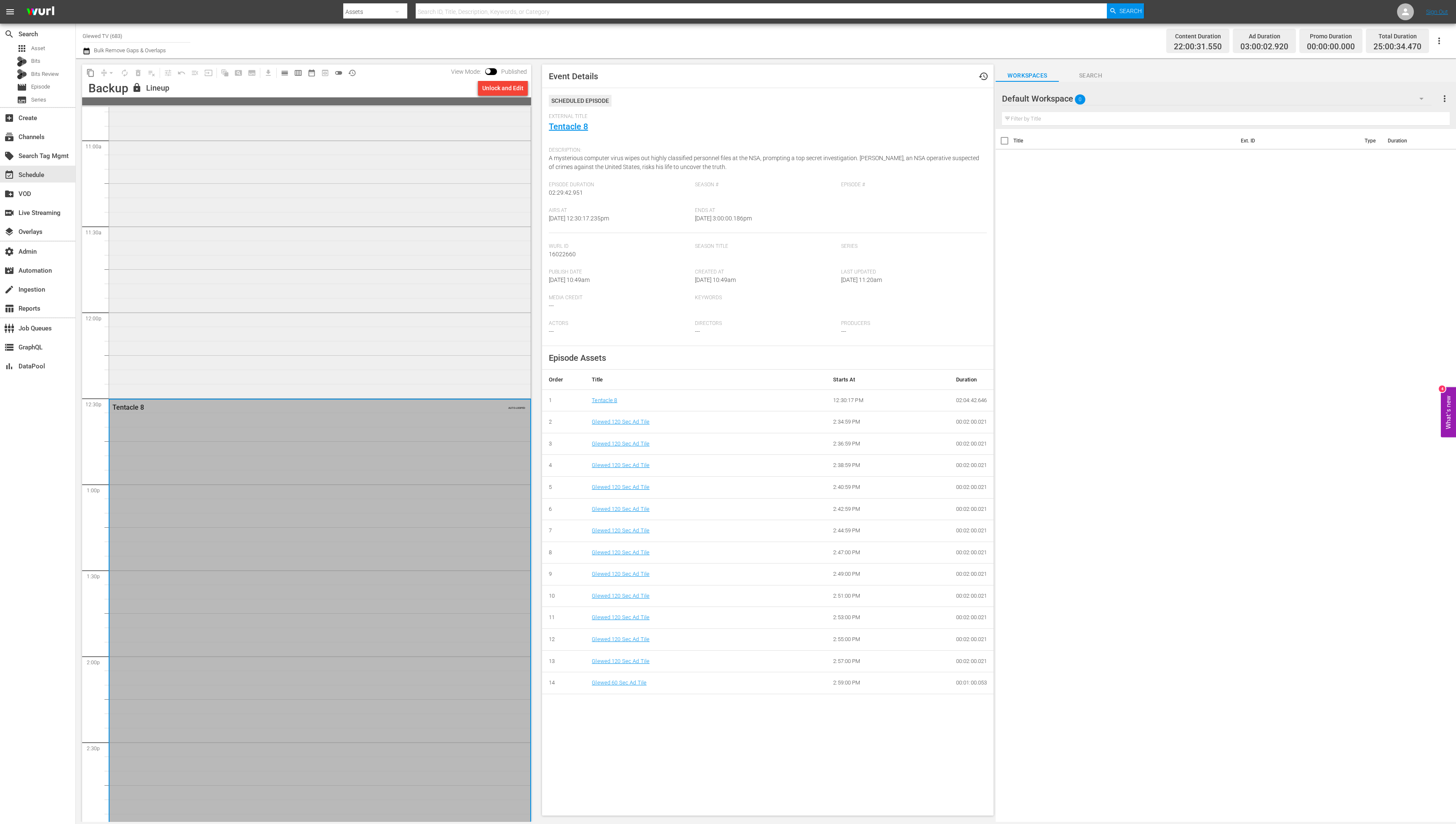
scroll to position [1777, 0]
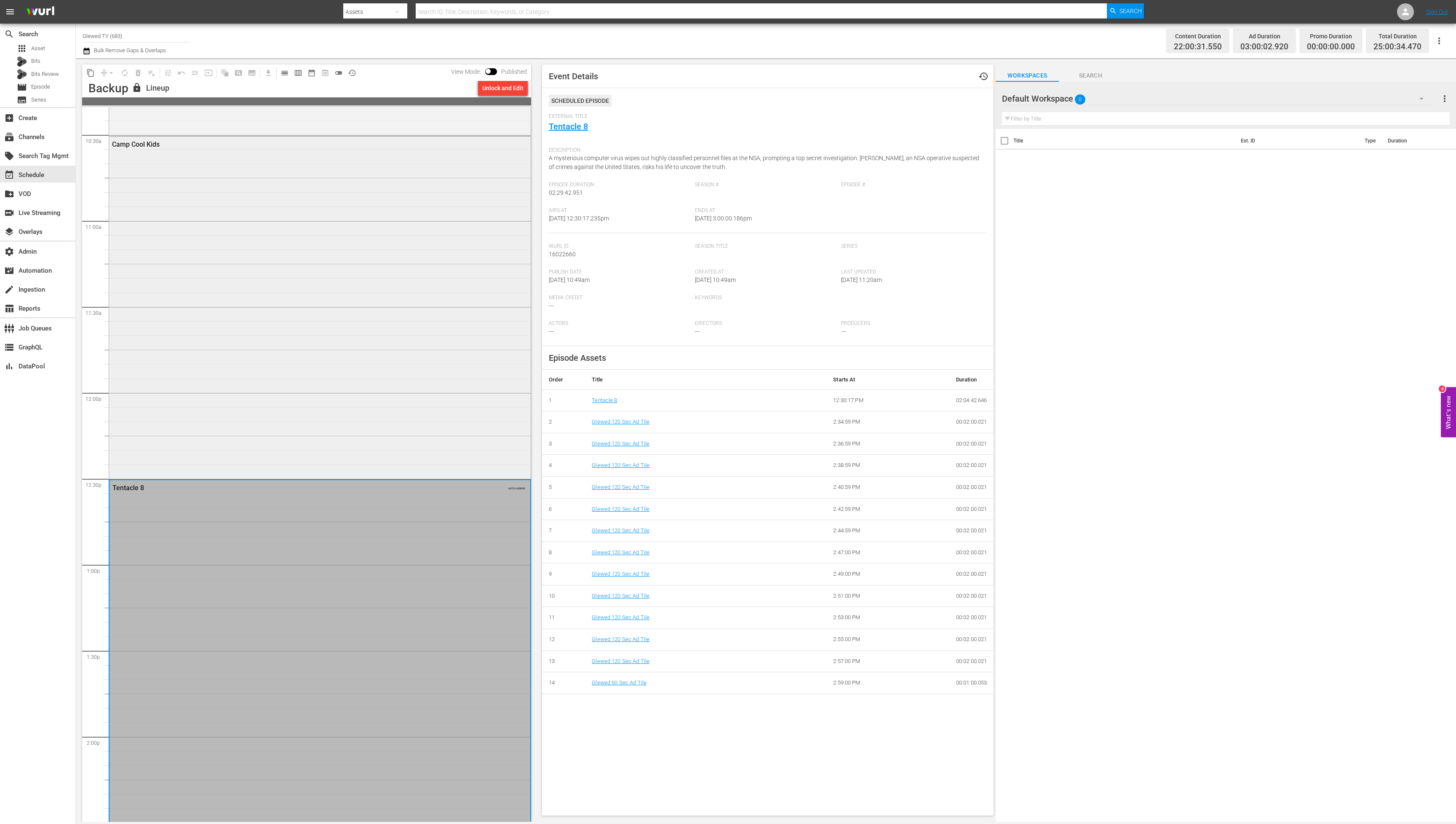
click at [303, 279] on div "Camp Cool Kids" at bounding box center [319, 306] width 421 height 341
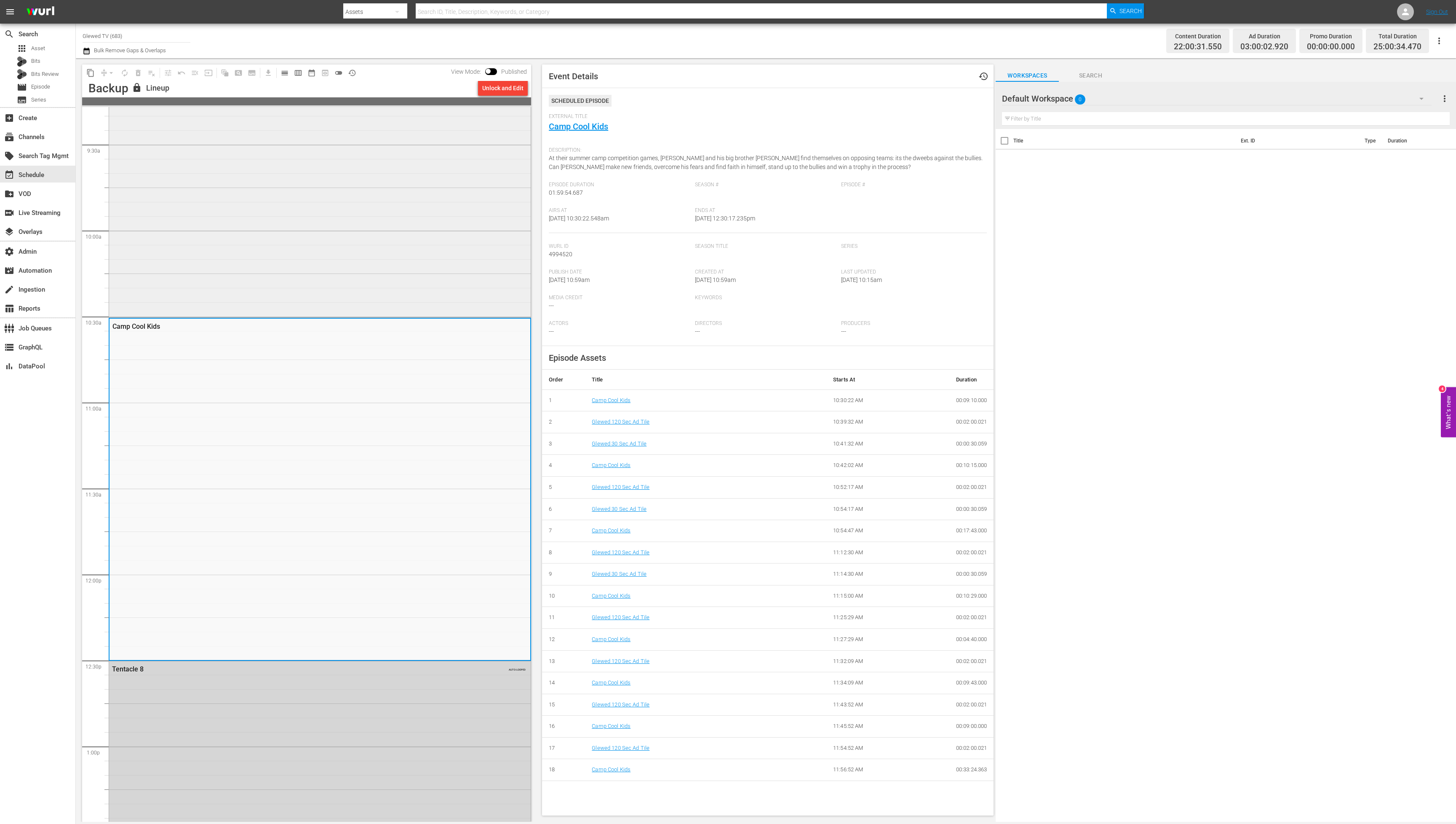
scroll to position [1584, 0]
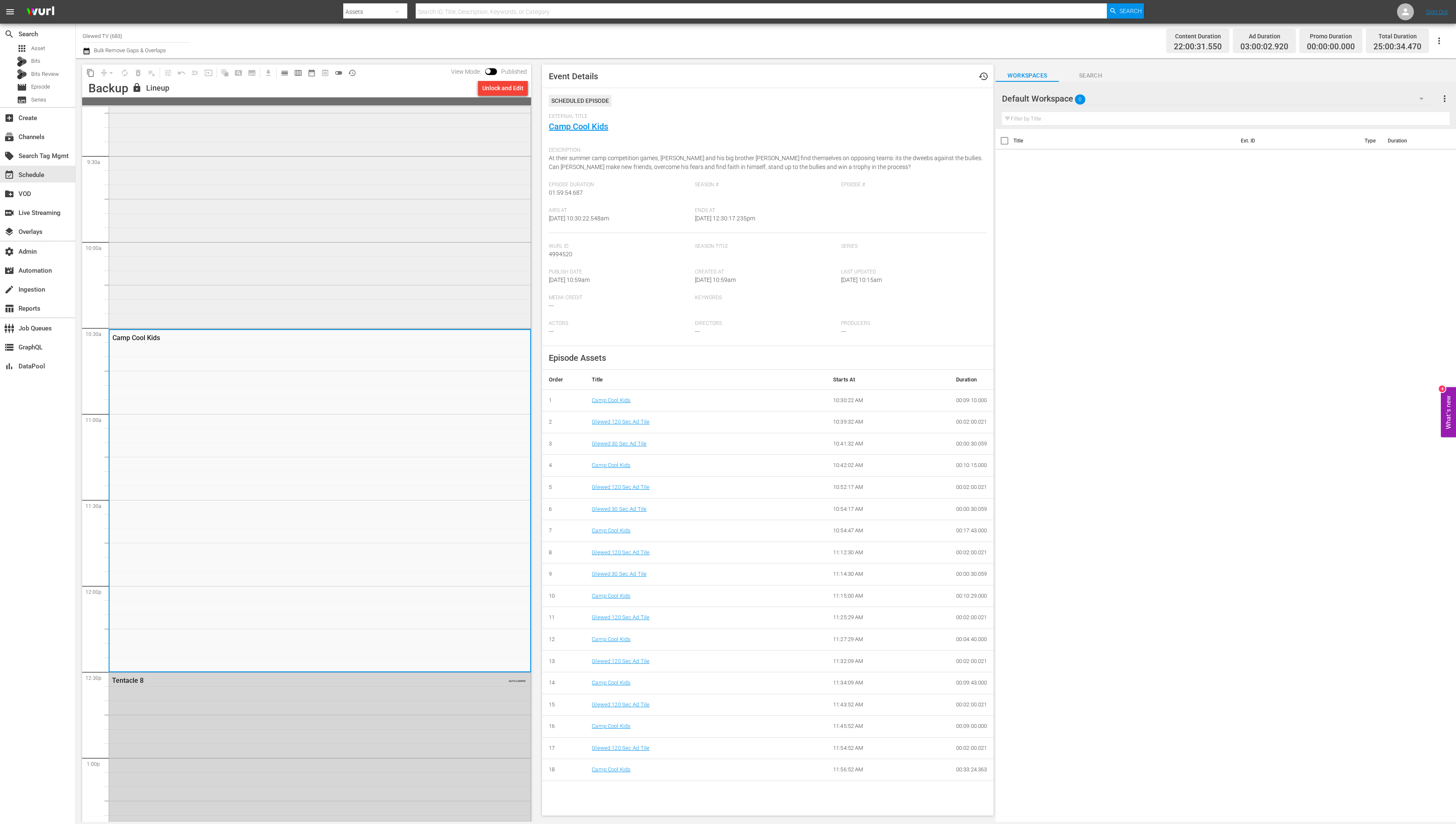
click at [308, 260] on div "[PERSON_NAME] Before [PERSON_NAME]" at bounding box center [319, 156] width 421 height 342
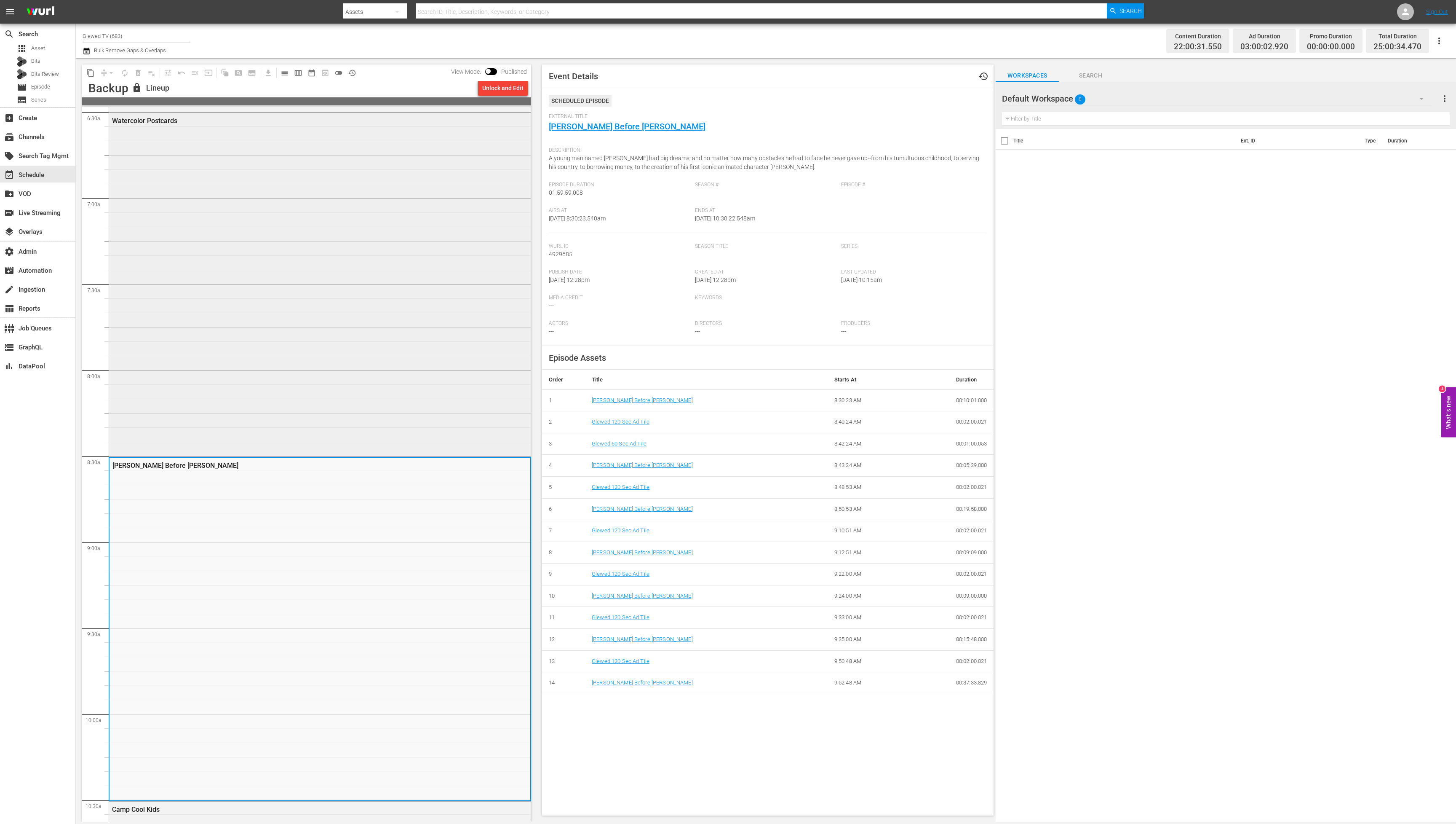
scroll to position [1134, 0]
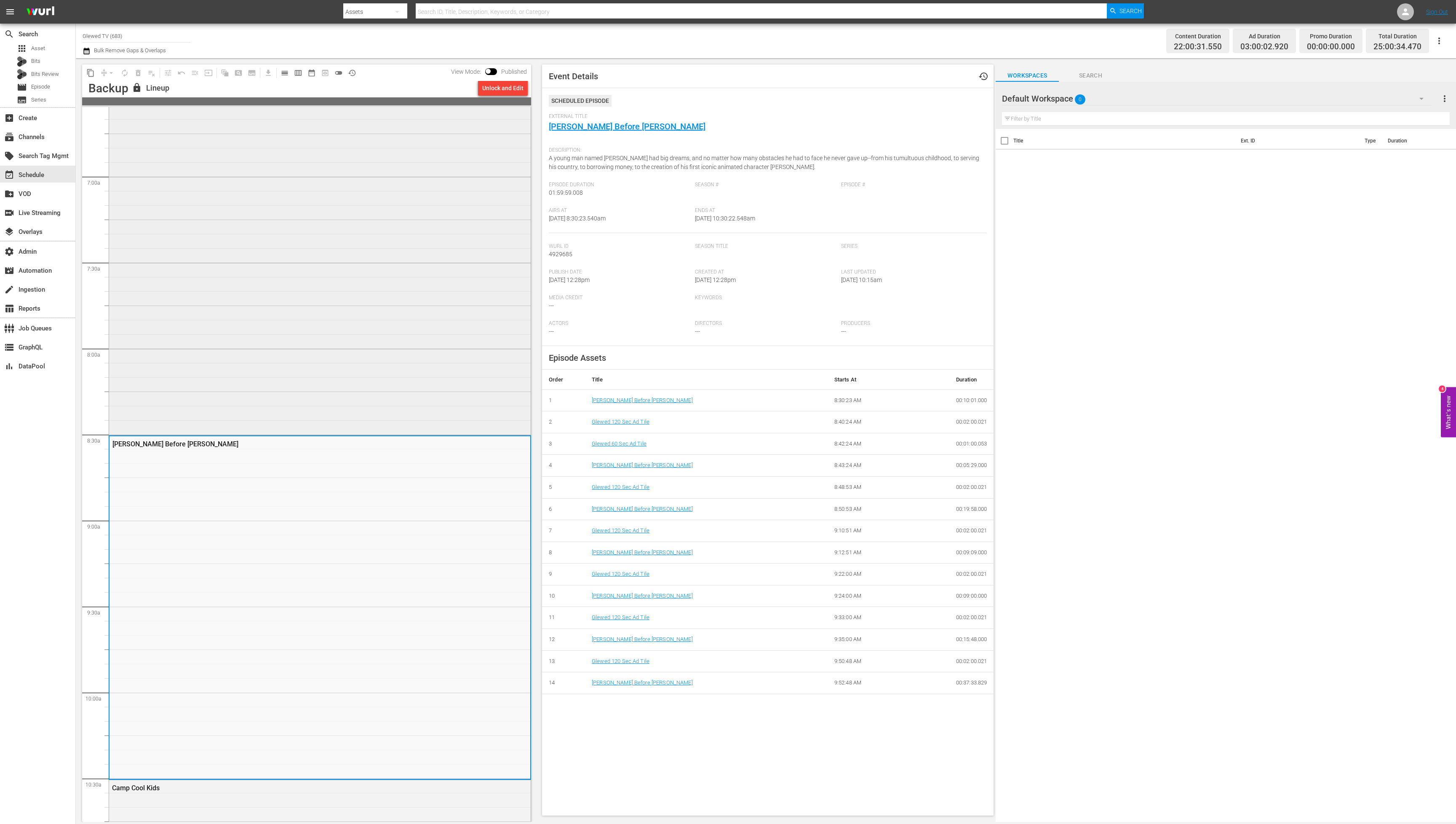
click at [316, 353] on div "Watercolor Postcards" at bounding box center [319, 262] width 421 height 342
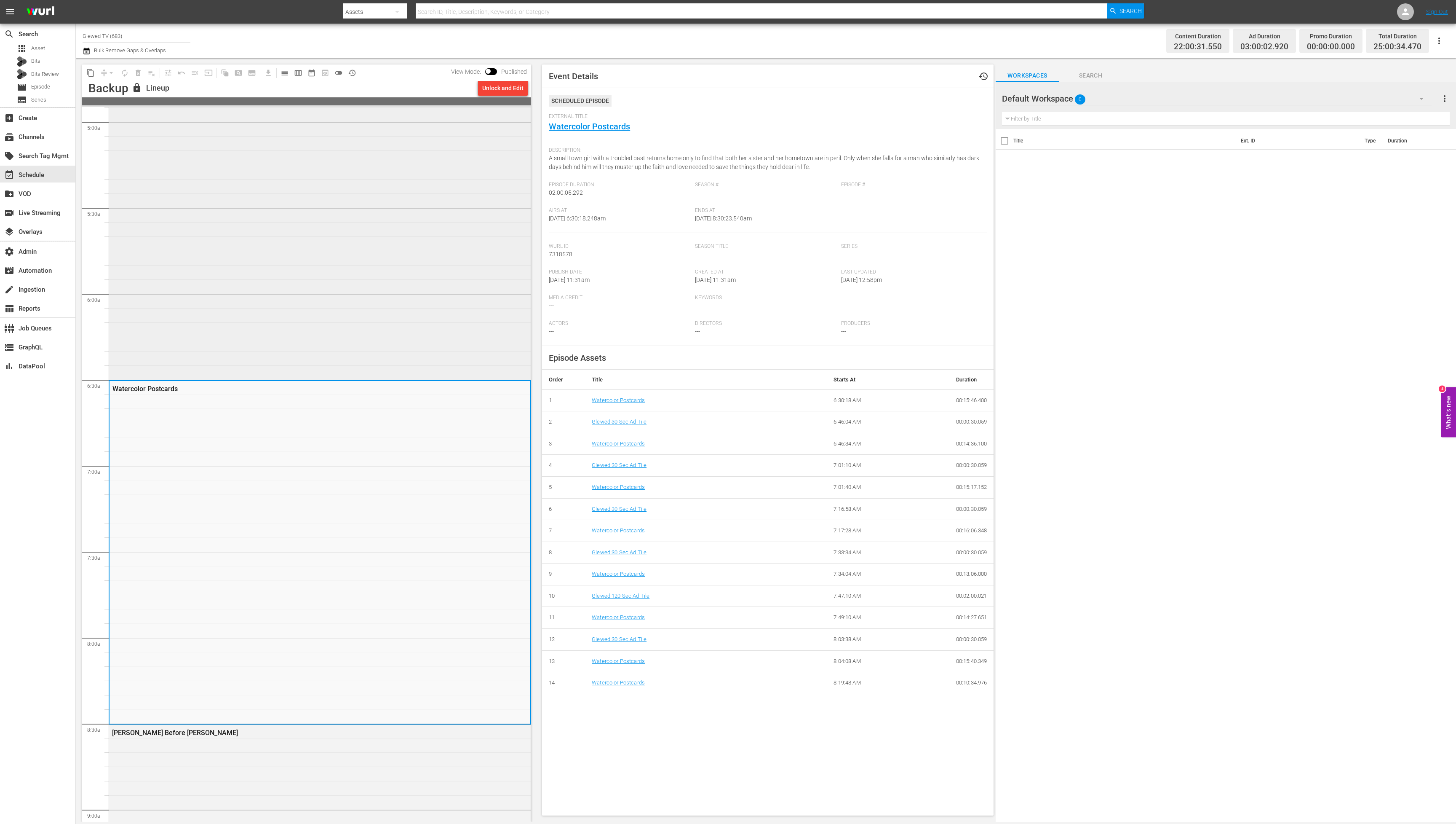
scroll to position [844, 0]
click at [322, 311] on div "Like [DATE], Like Rain" at bounding box center [319, 208] width 421 height 342
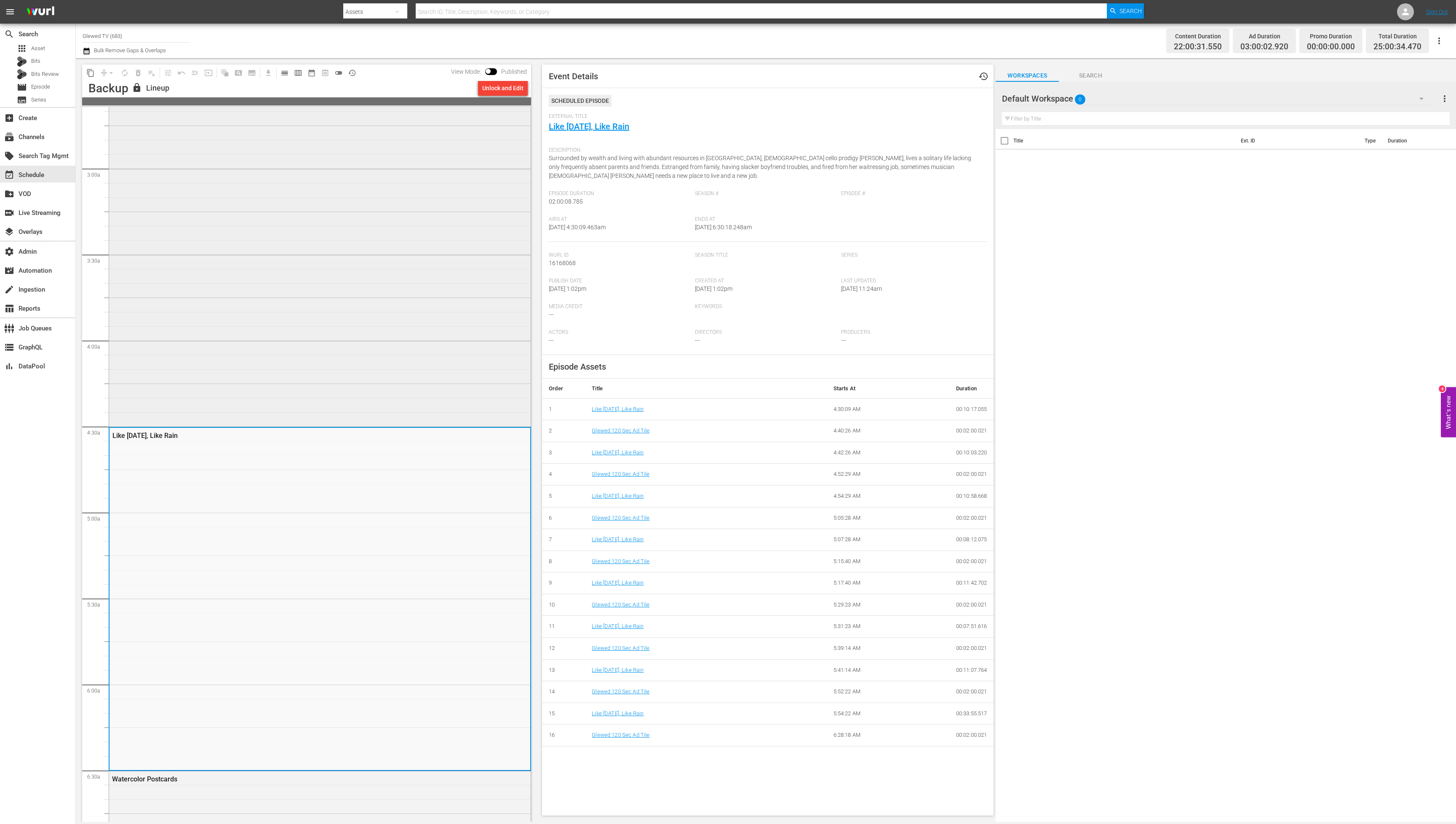
click at [320, 293] on div "[PERSON_NAME]'s Hope" at bounding box center [319, 253] width 421 height 342
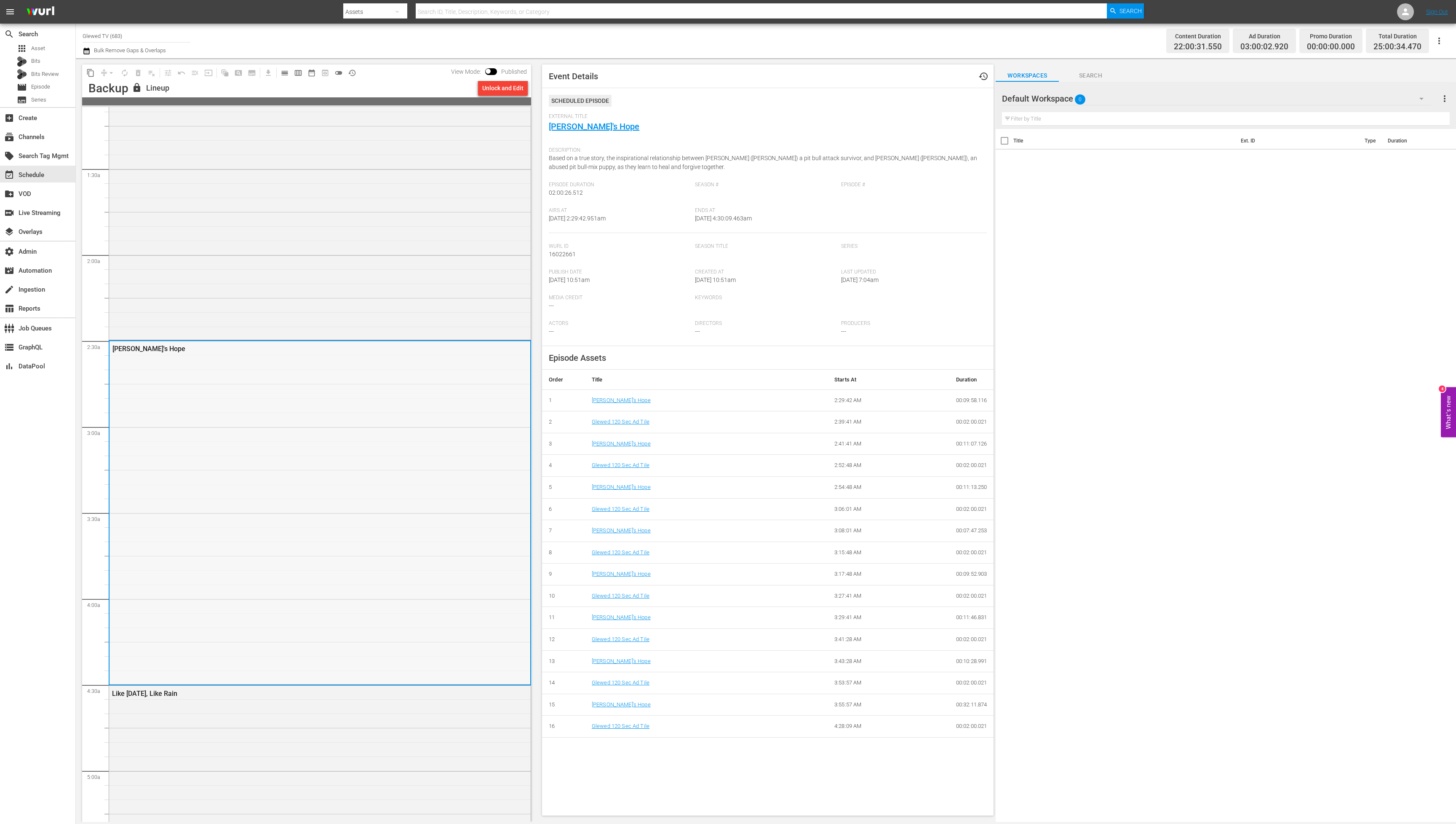
scroll to position [32, 0]
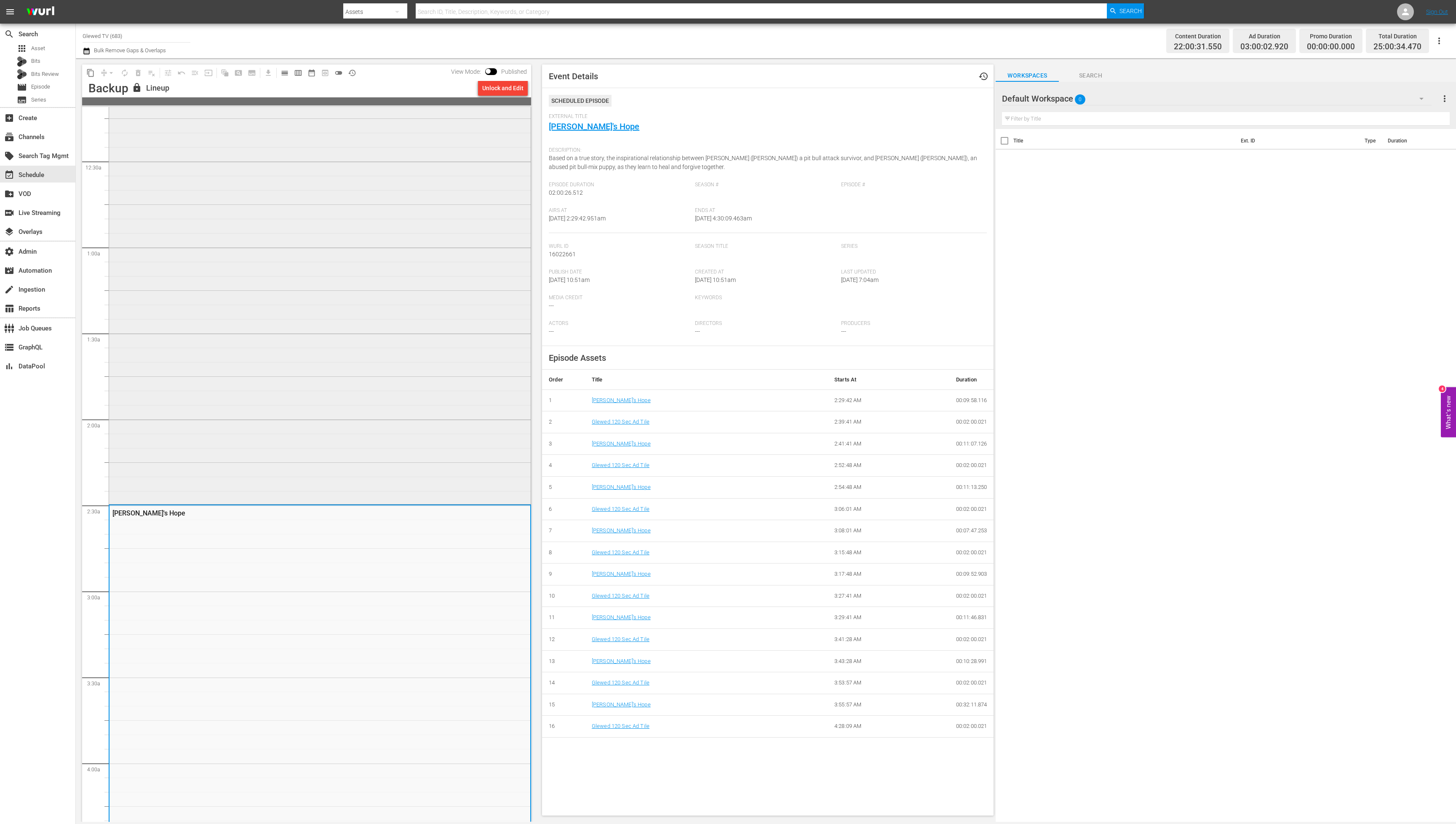
click at [297, 308] on div "Tentacle 8" at bounding box center [319, 289] width 421 height 427
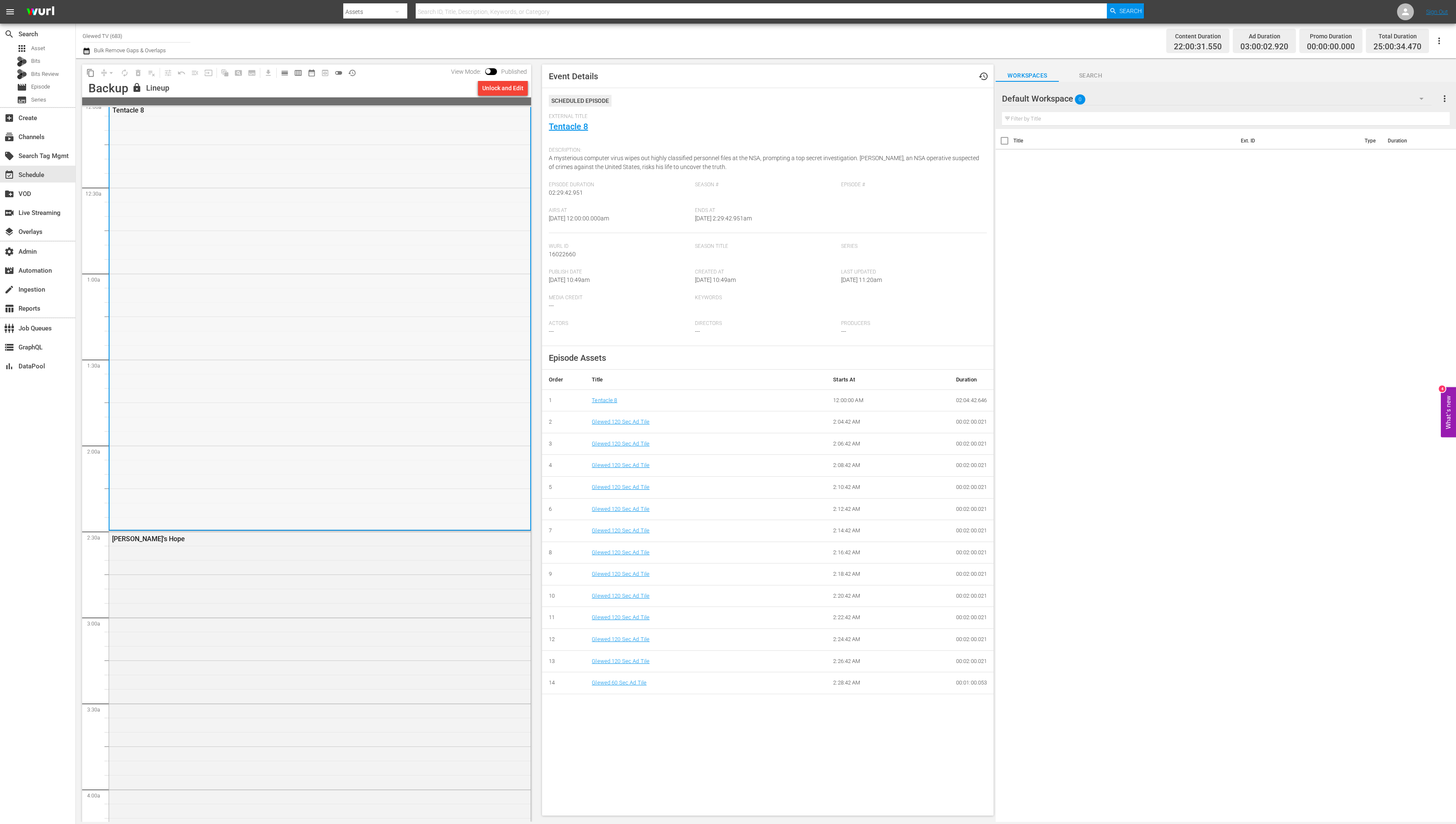
scroll to position [0, 0]
click at [354, 73] on span "history_outlined" at bounding box center [352, 73] width 8 height 8
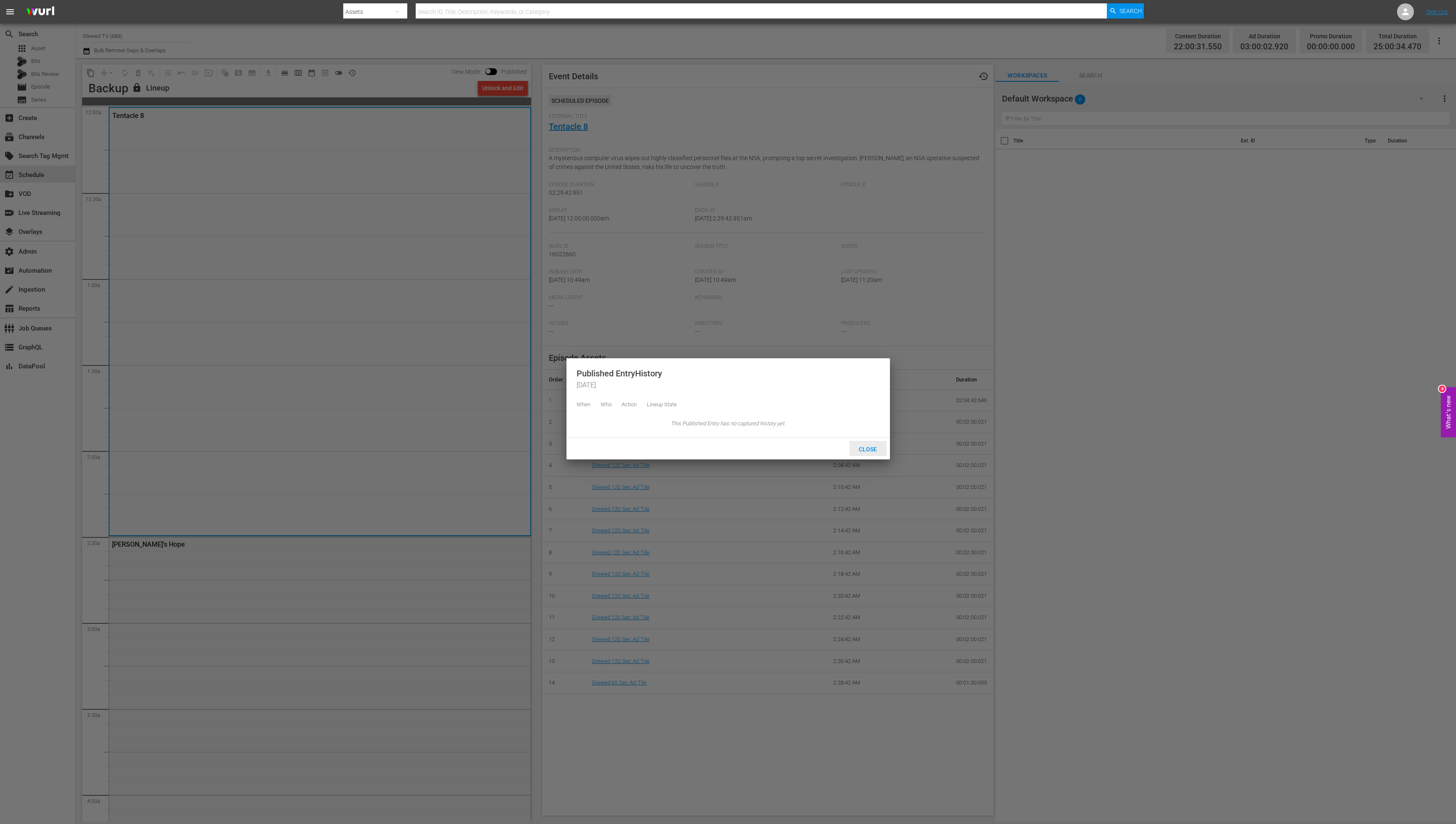
click at [867, 452] on span "Close" at bounding box center [868, 449] width 32 height 7
